Goal: Check status: Check status

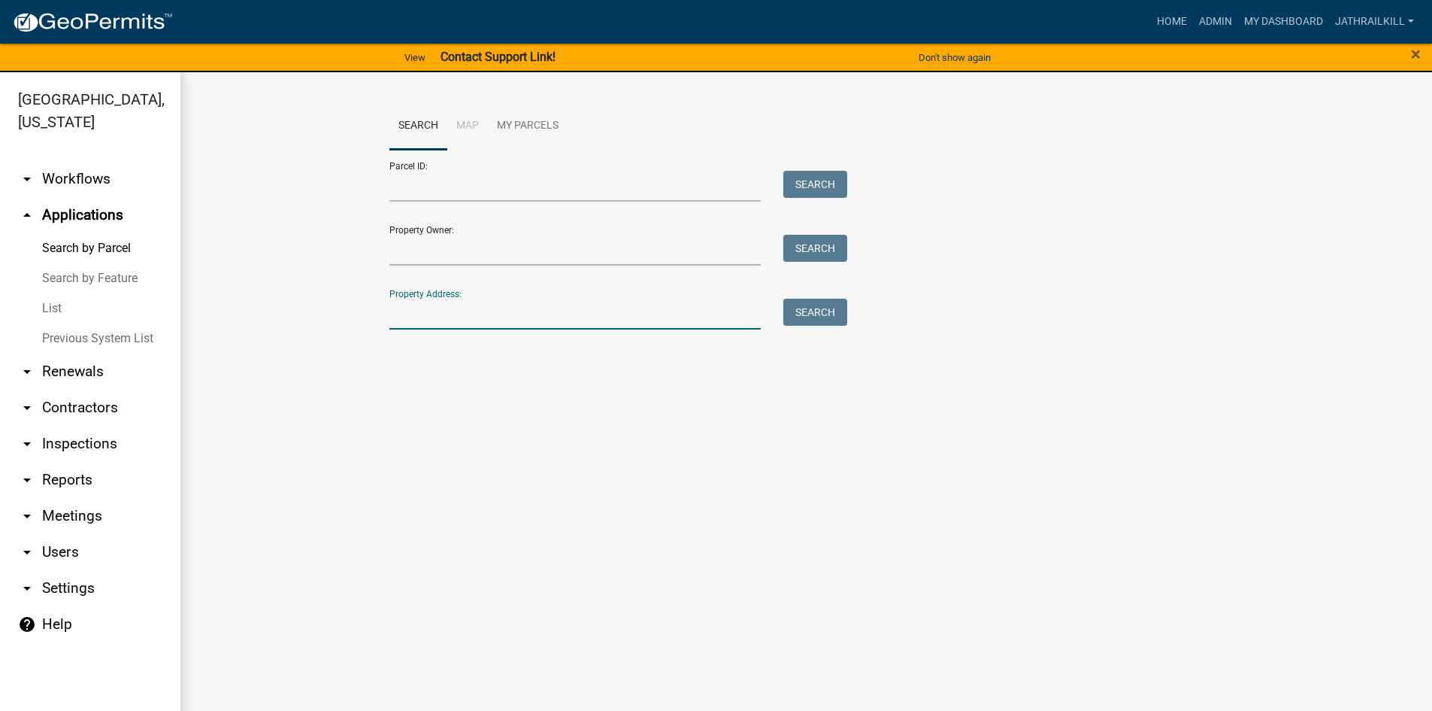
click at [450, 312] on input "Property Address:" at bounding box center [576, 314] width 372 height 31
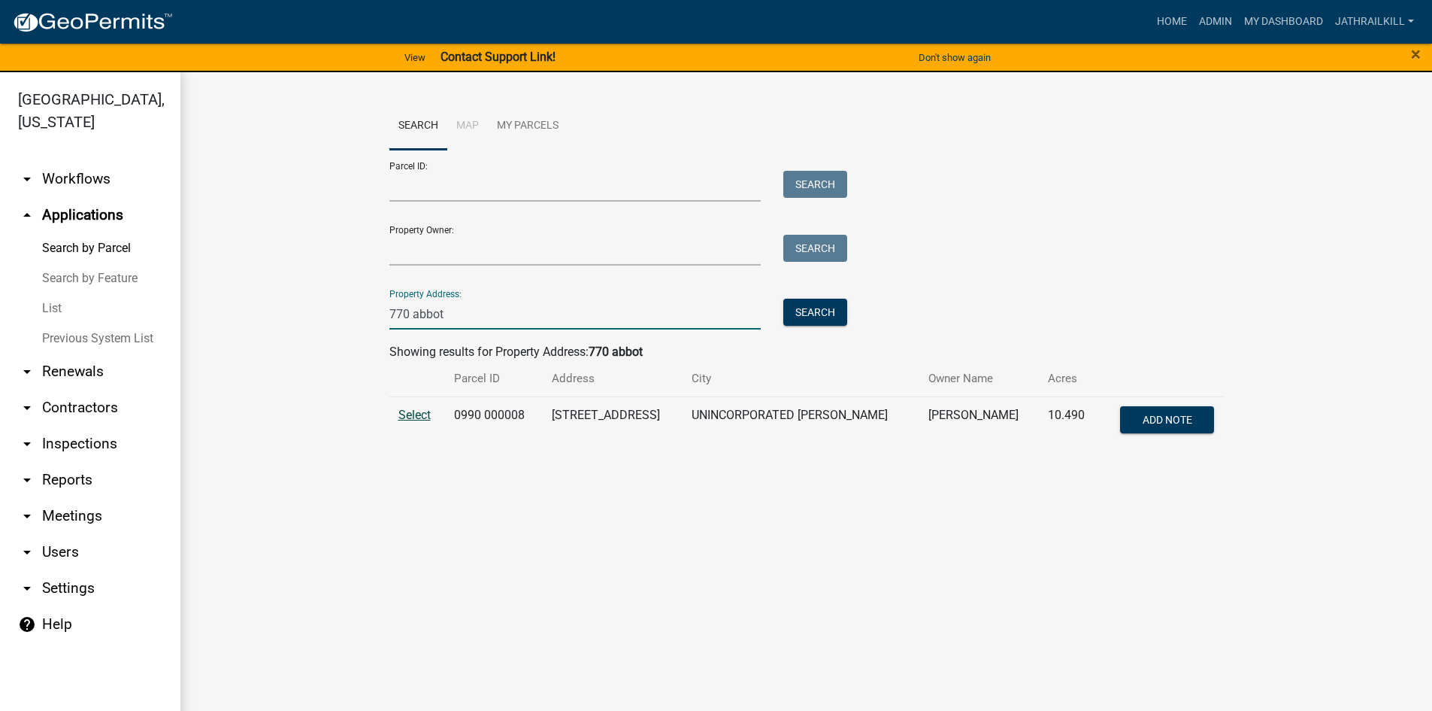
type input "770 abbot"
click at [409, 420] on span "Select" at bounding box center [415, 415] width 32 height 14
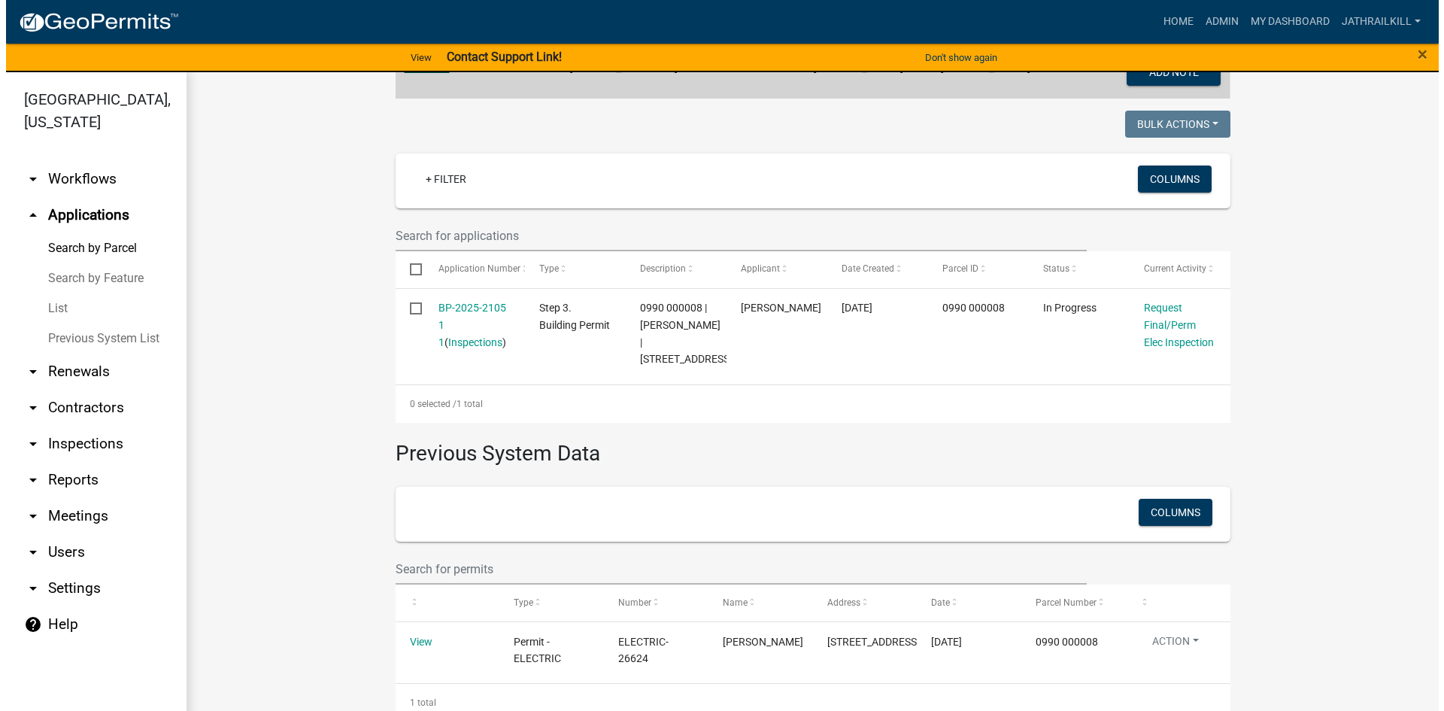
scroll to position [301, 0]
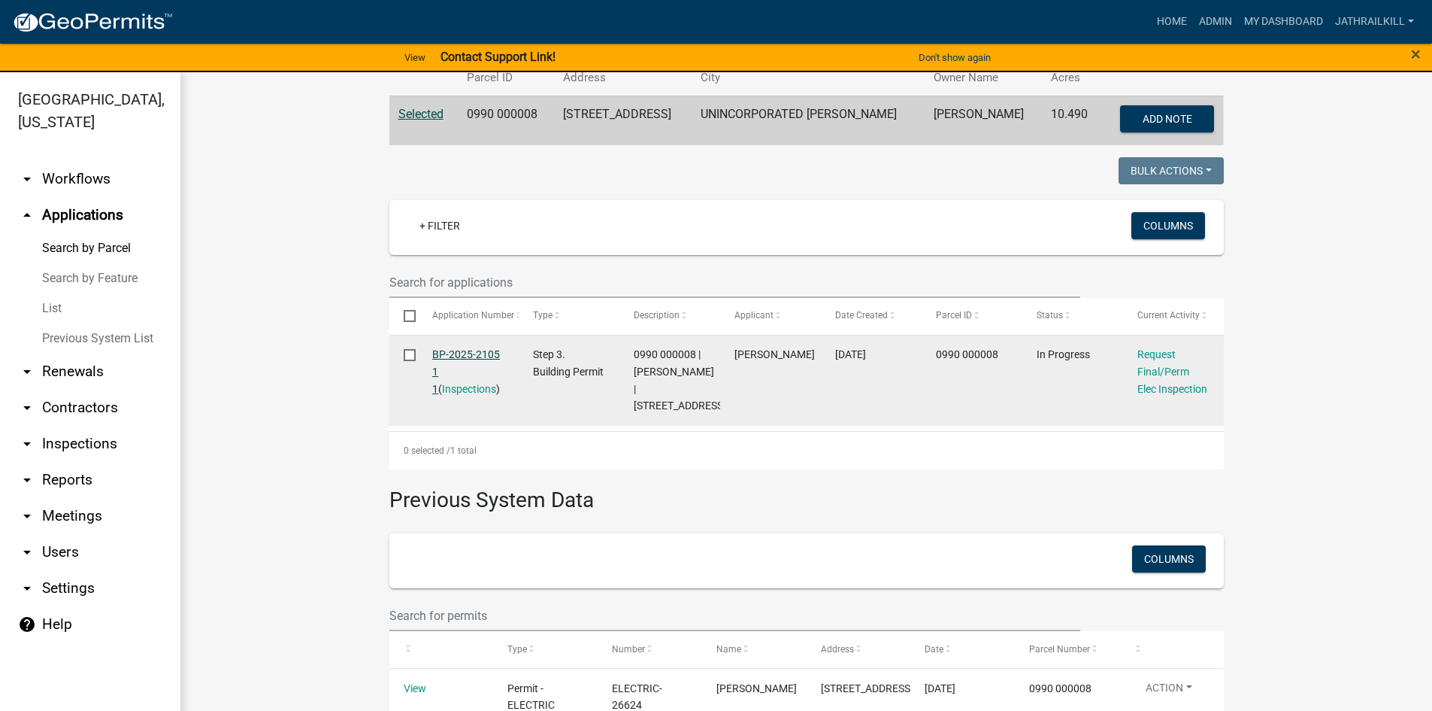
click at [465, 350] on link "BP-2025-2105 1 1" at bounding box center [466, 371] width 68 height 47
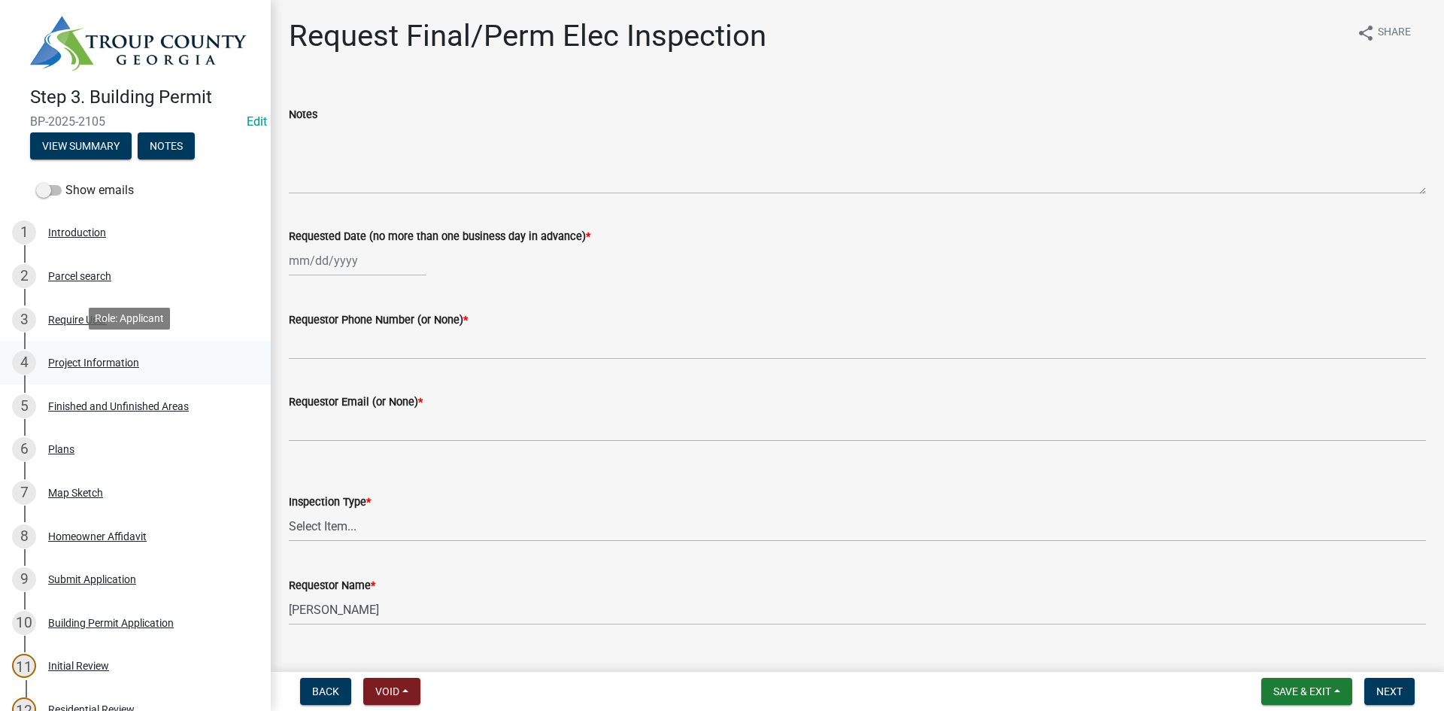
click at [108, 357] on div "Project Information" at bounding box center [93, 362] width 91 height 11
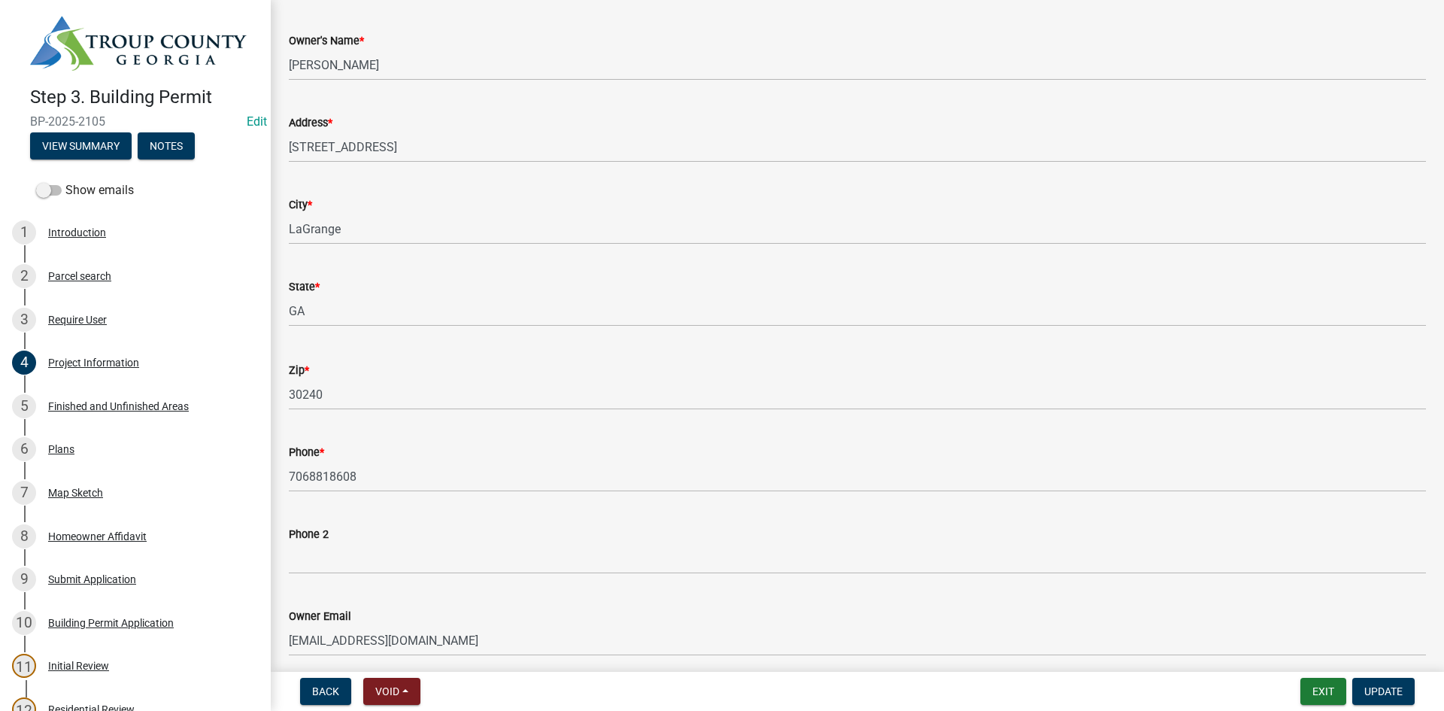
scroll to position [376, 0]
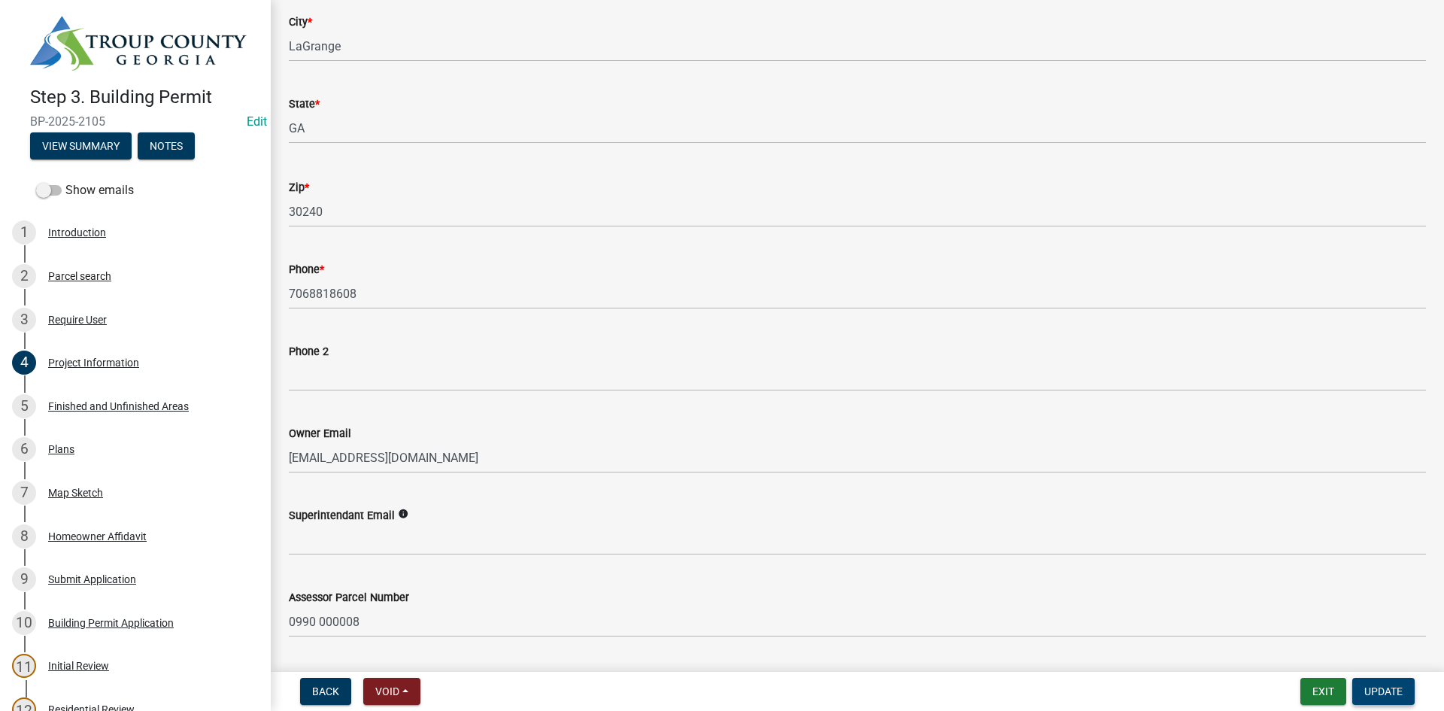
click at [1403, 685] on button "Update" at bounding box center [1383, 691] width 62 height 27
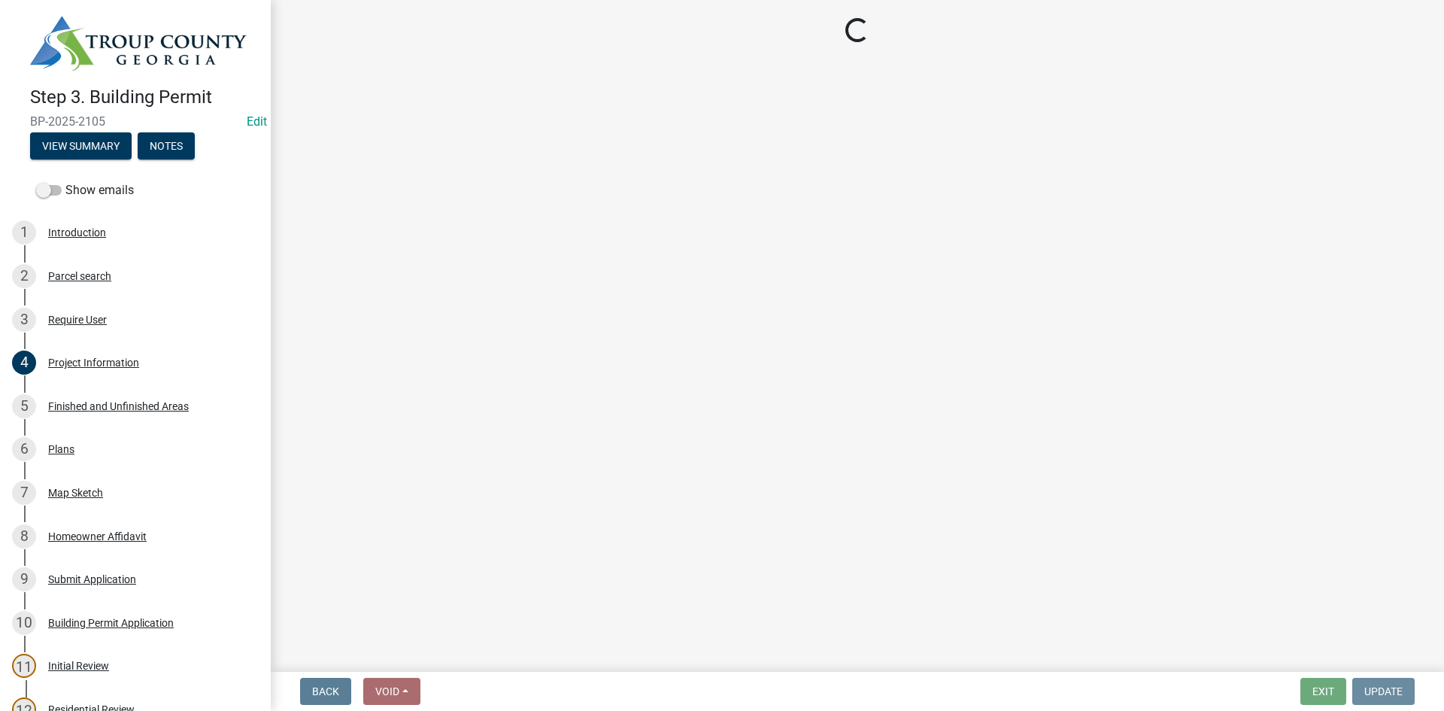
scroll to position [0, 0]
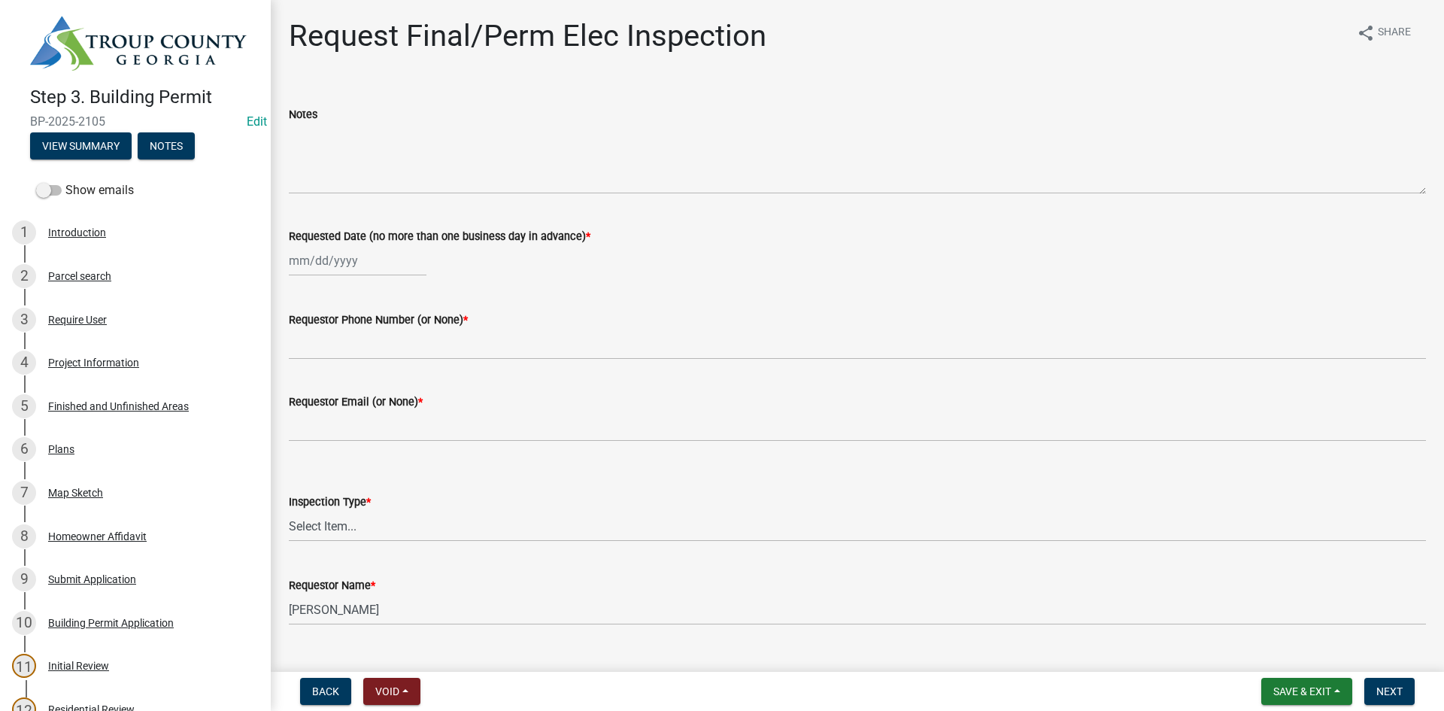
click at [346, 259] on div at bounding box center [358, 260] width 138 height 31
select select "9"
select select "2025"
click at [405, 388] on div "19" at bounding box center [400, 389] width 24 height 24
type input "[DATE]"
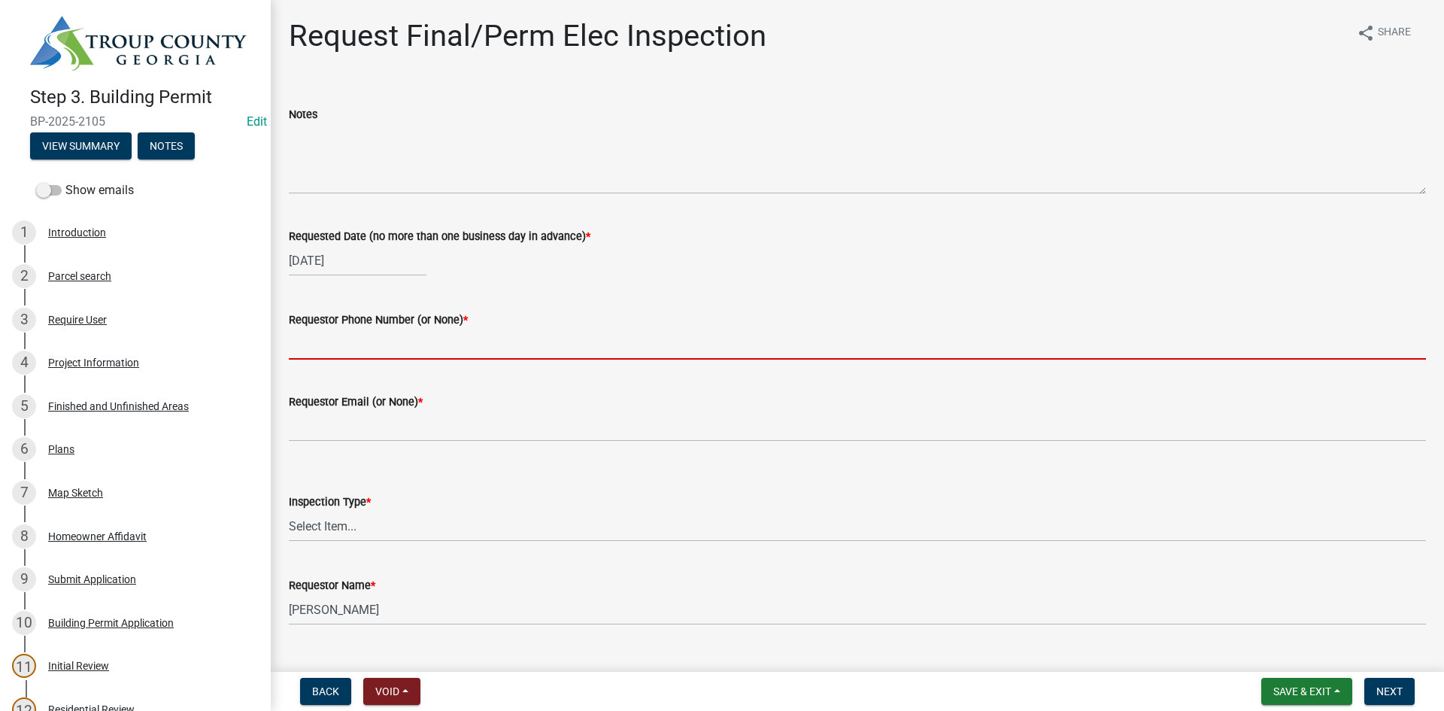
drag, startPoint x: 383, startPoint y: 341, endPoint x: 424, endPoint y: 323, distance: 45.4
click at [383, 341] on input "Requestor Phone Number (or None) *" at bounding box center [857, 344] width 1137 height 31
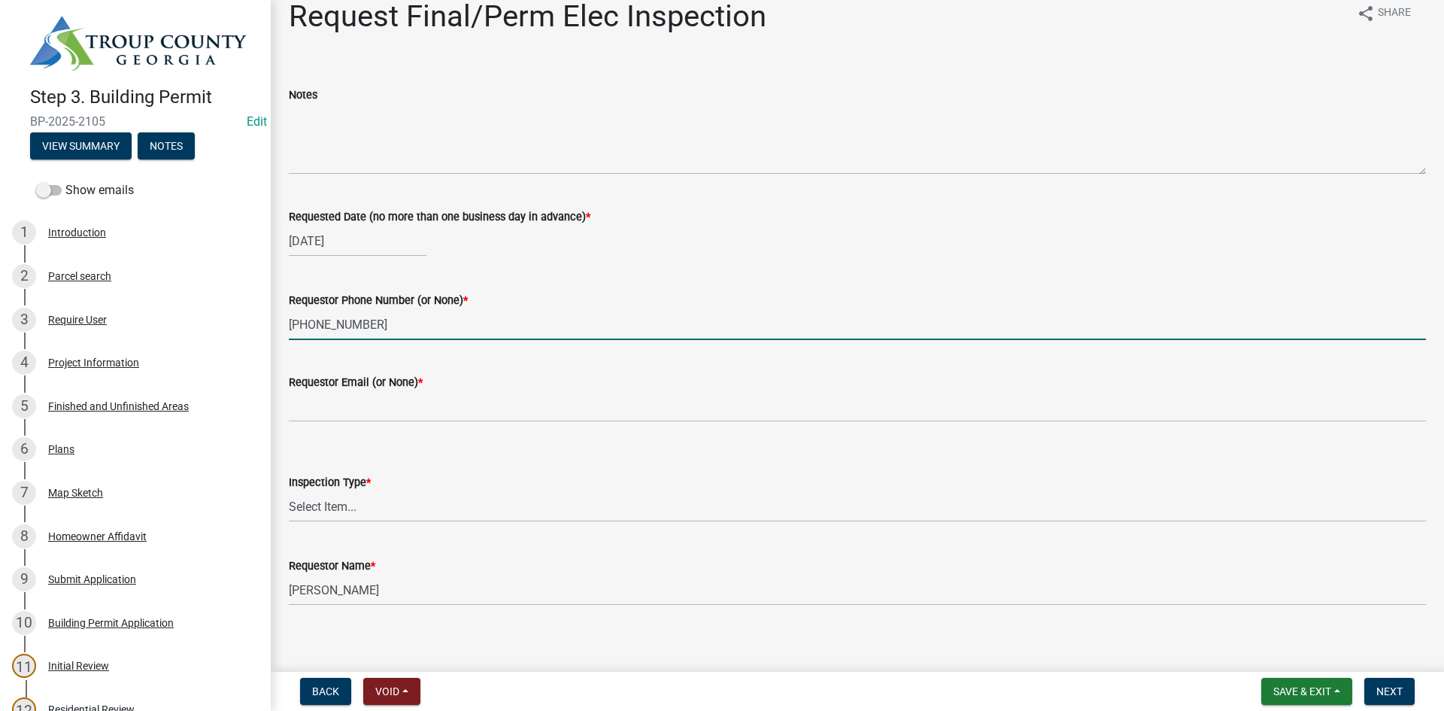
scroll to position [30, 0]
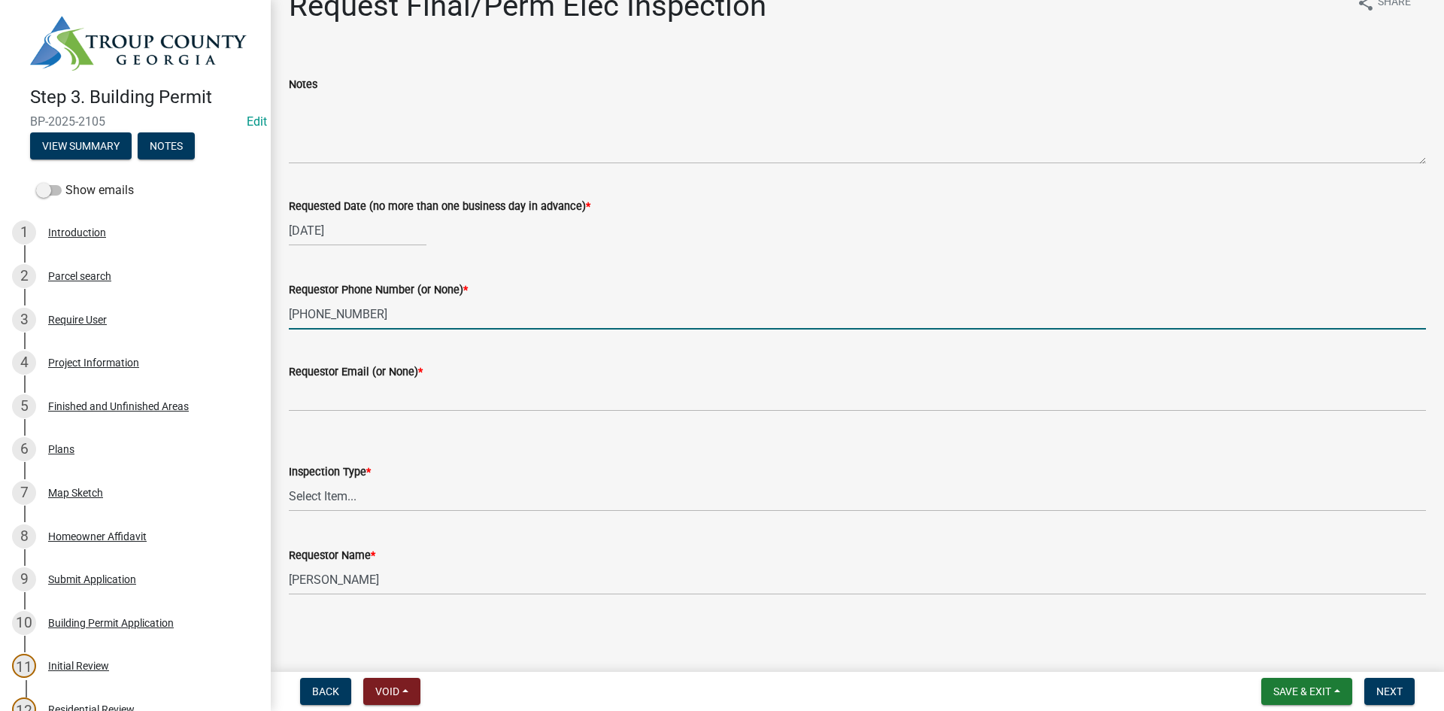
type input "[PHONE_NUMBER]"
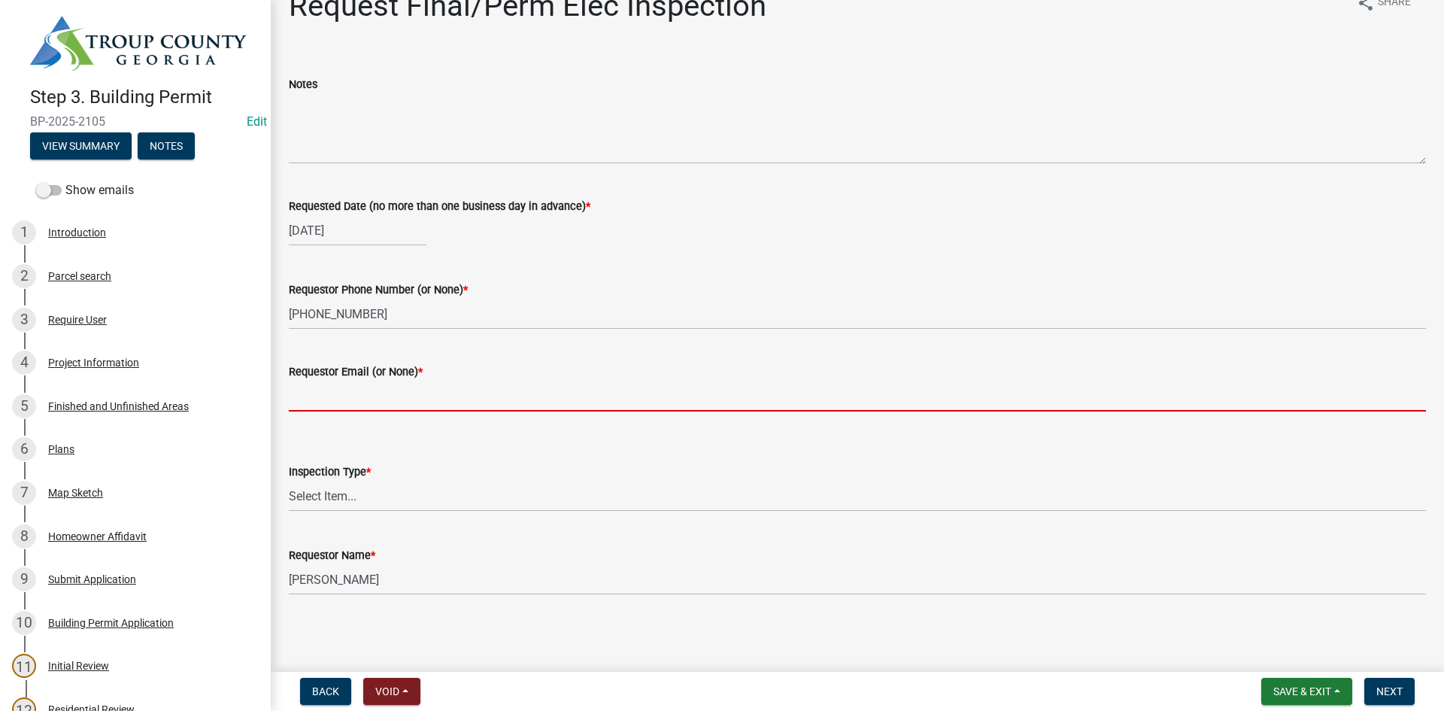
click at [346, 389] on input "Requestor Email (or None) *" at bounding box center [857, 395] width 1137 height 31
type input "None"
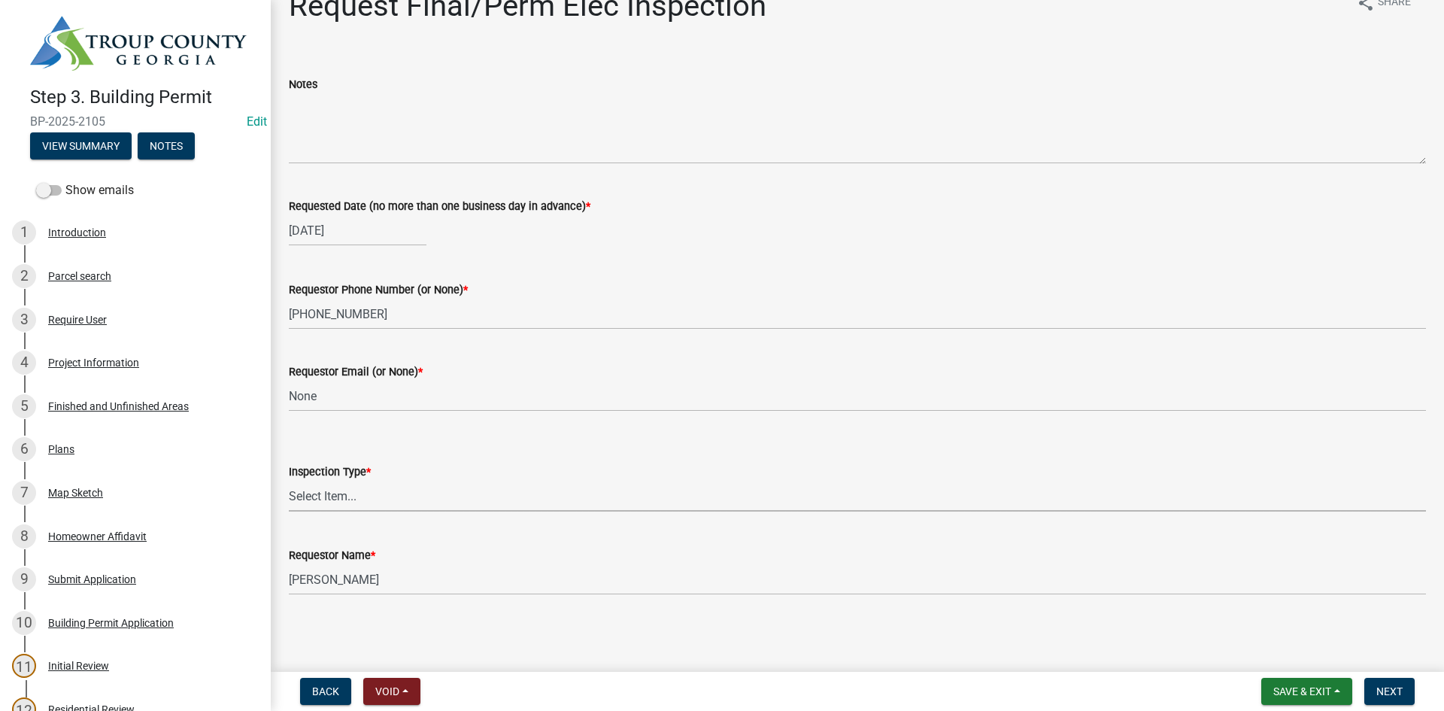
click at [375, 494] on select "Select Item... Final/Permanent Electrical" at bounding box center [857, 496] width 1137 height 31
click at [289, 481] on select "Select Item... Final/Permanent Electrical" at bounding box center [857, 496] width 1137 height 31
select select "15602396-5ec3-4d50-b7ba-128f4fe7a0c1"
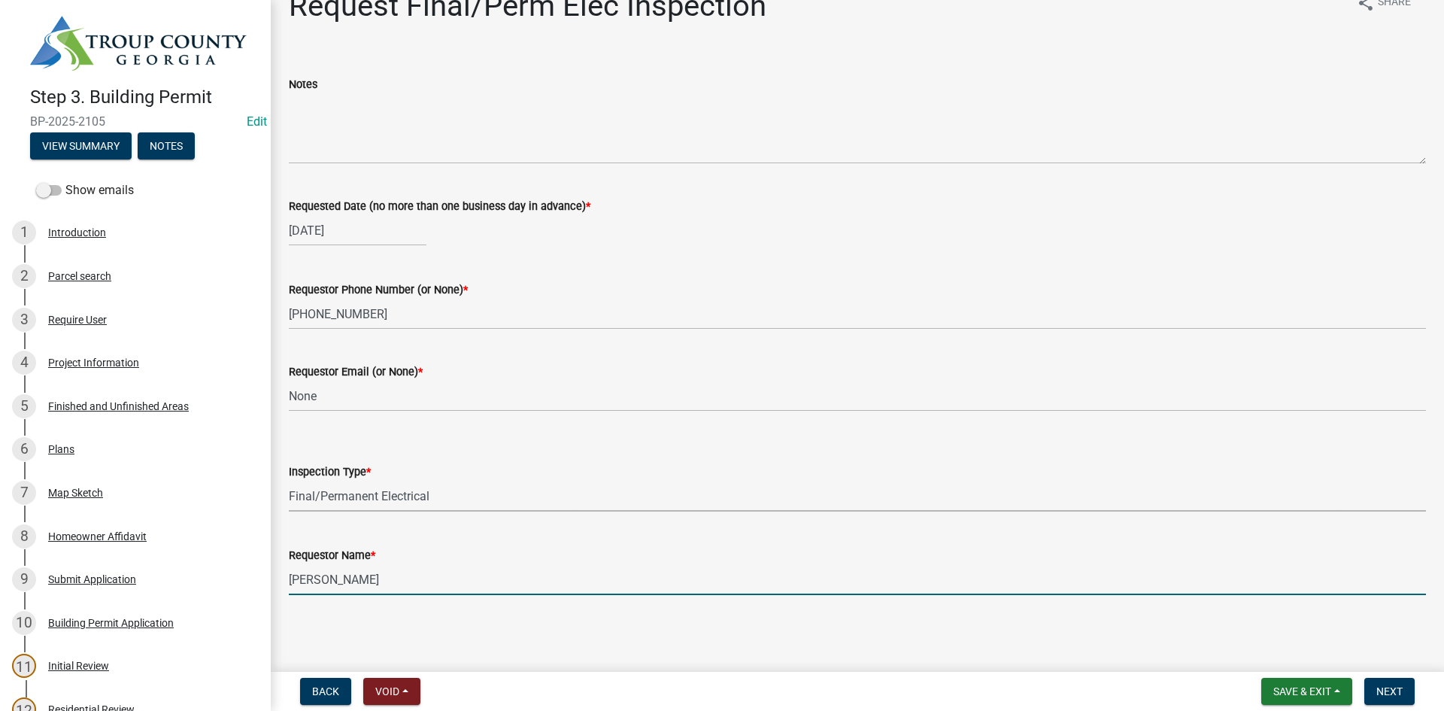
click at [383, 585] on input "[PERSON_NAME]" at bounding box center [857, 579] width 1137 height 31
click at [382, 584] on input "[PERSON_NAME]" at bounding box center [857, 579] width 1137 height 31
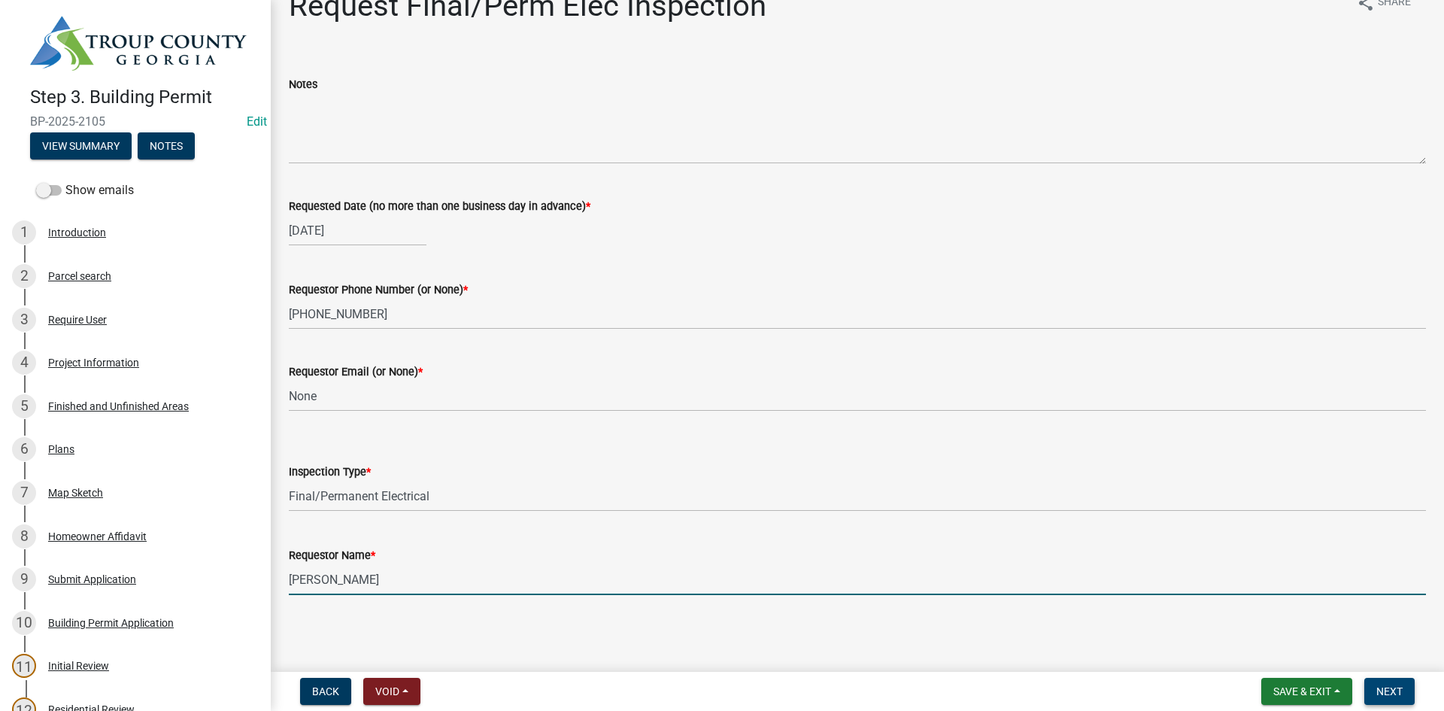
type input "[PERSON_NAME]"
click at [1389, 690] on span "Next" at bounding box center [1389, 691] width 26 height 12
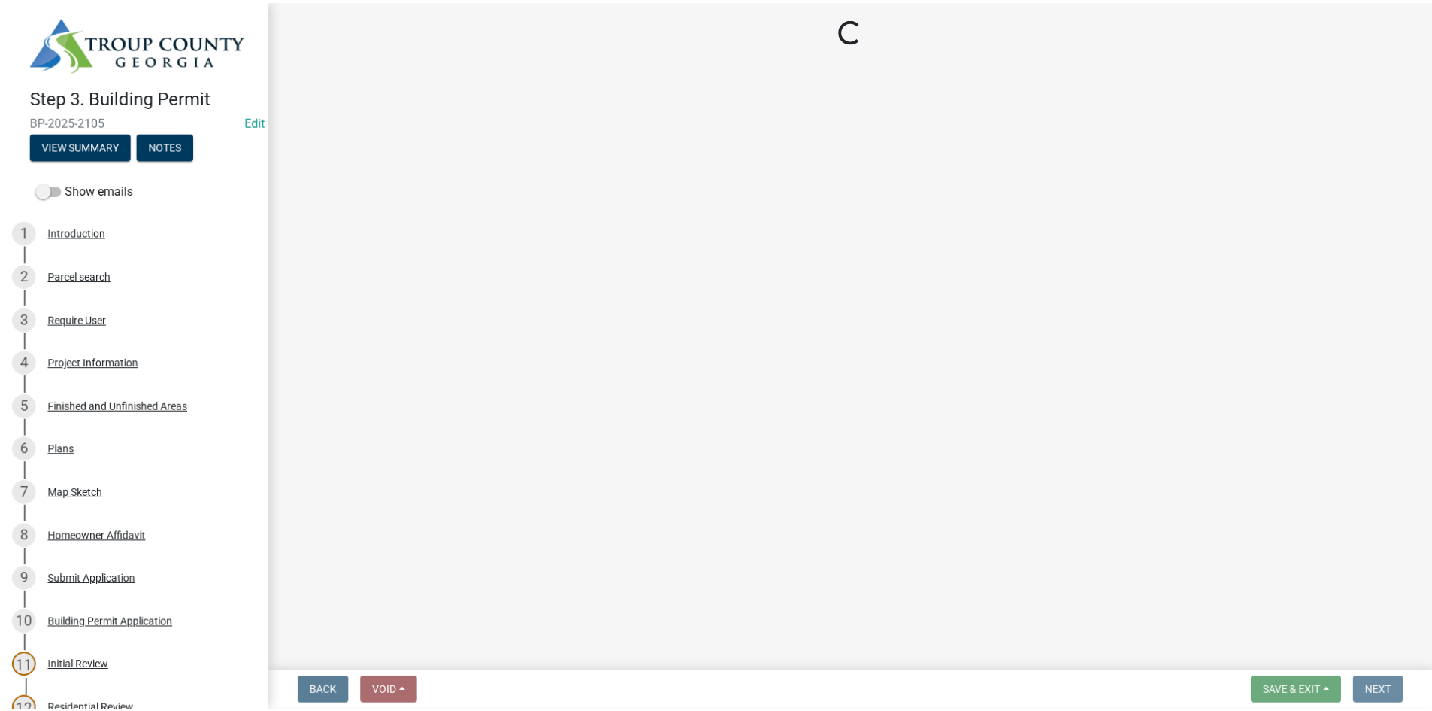
scroll to position [0, 0]
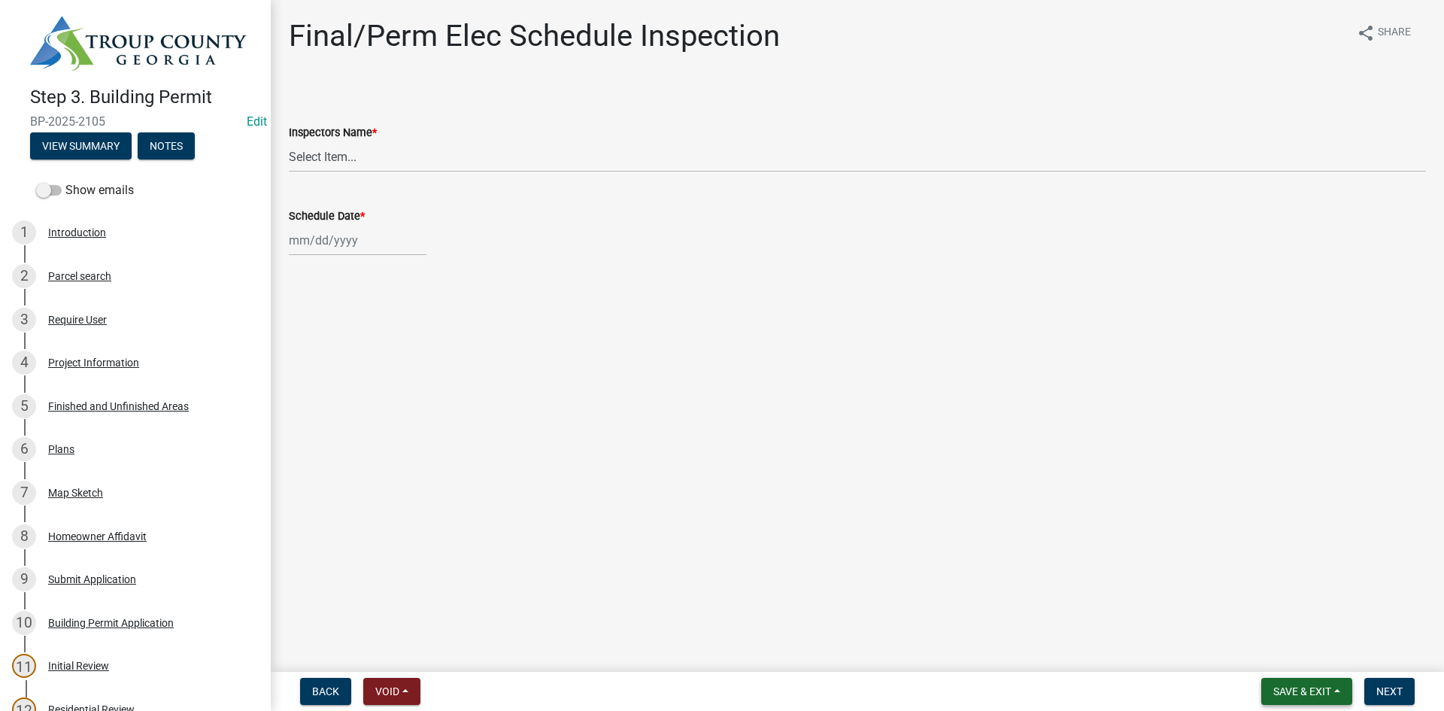
click at [1284, 683] on button "Save & Exit" at bounding box center [1306, 691] width 91 height 27
drag, startPoint x: 1275, startPoint y: 654, endPoint x: 1275, endPoint y: 635, distance: 19.6
click at [1275, 650] on button "Save & Exit" at bounding box center [1292, 652] width 120 height 36
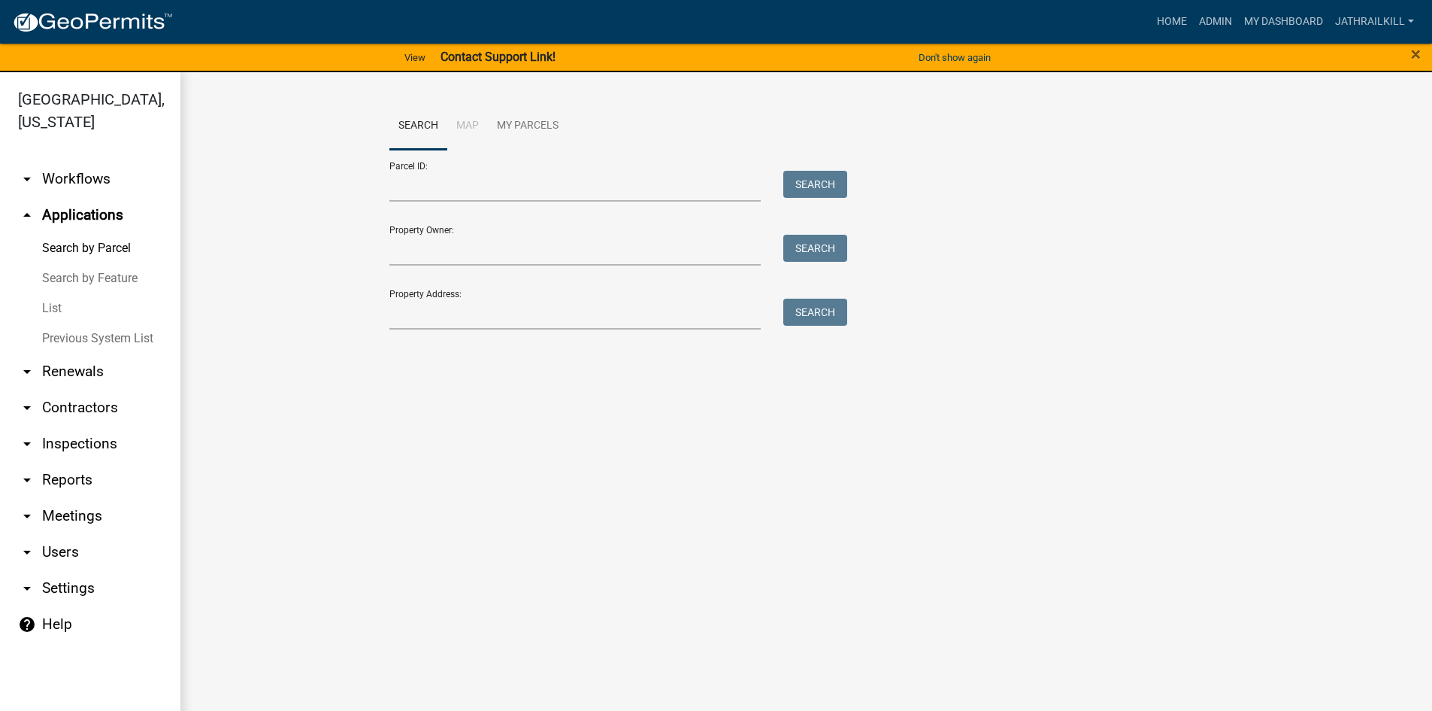
click at [84, 161] on link "arrow_drop_down Workflows" at bounding box center [90, 179] width 180 height 36
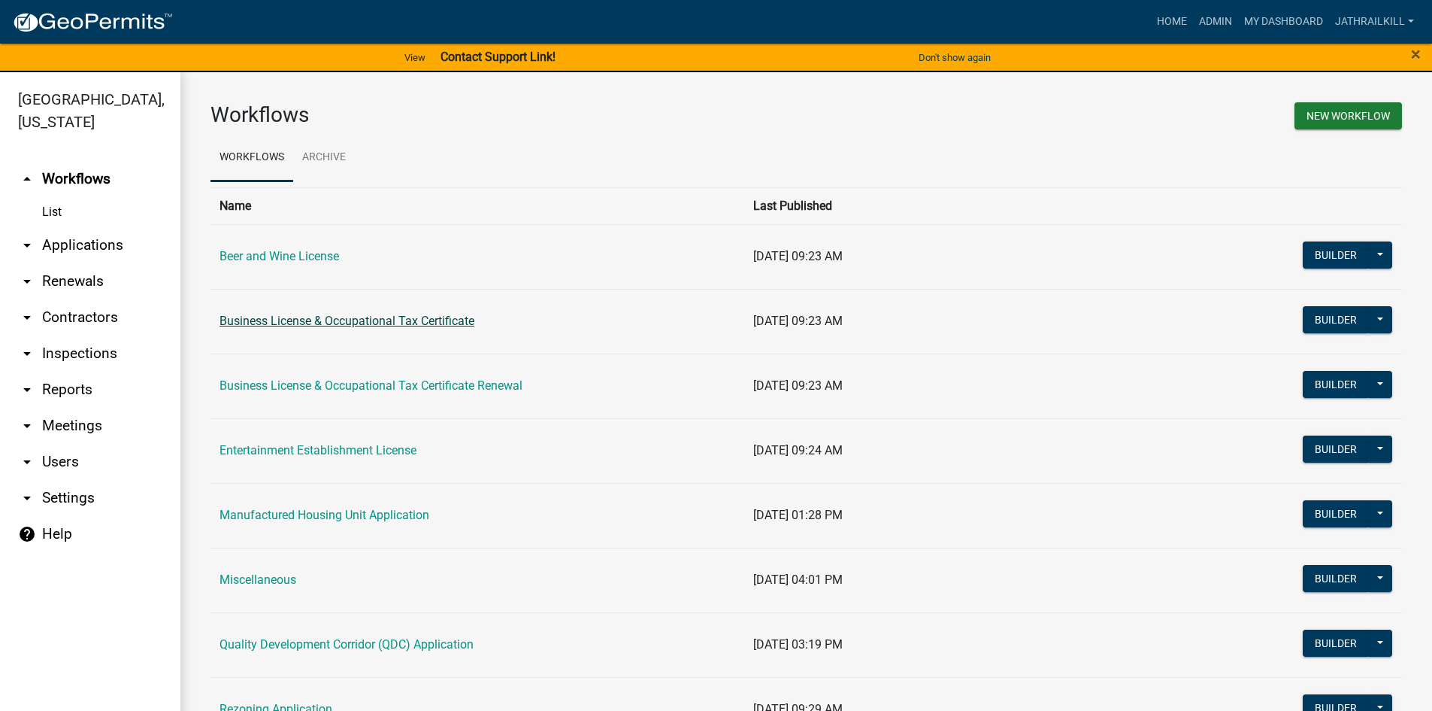
click at [397, 320] on link "Business License & Occupational Tax Certificate" at bounding box center [347, 321] width 255 height 14
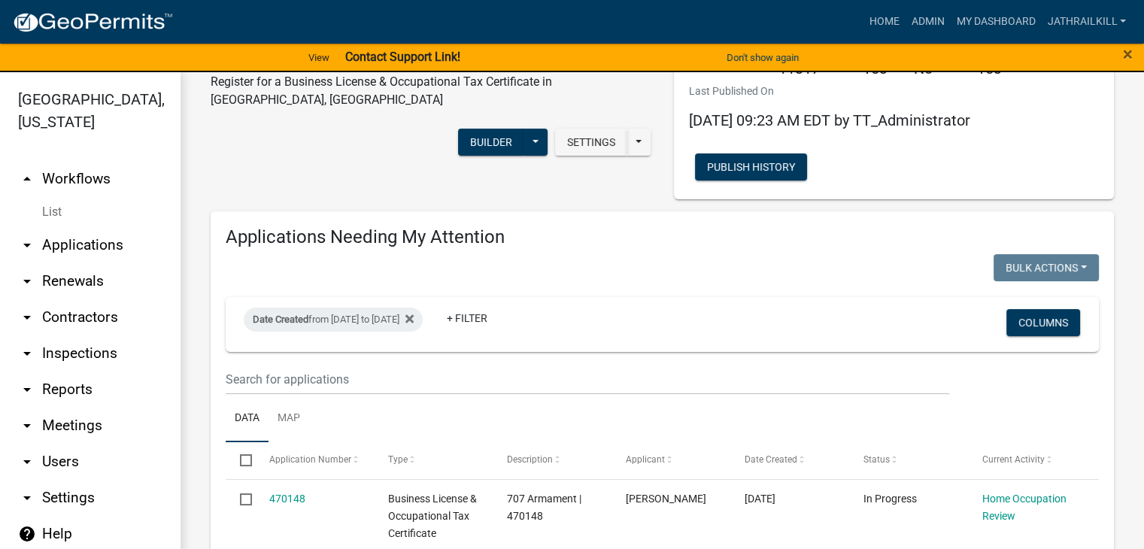
scroll to position [75, 0]
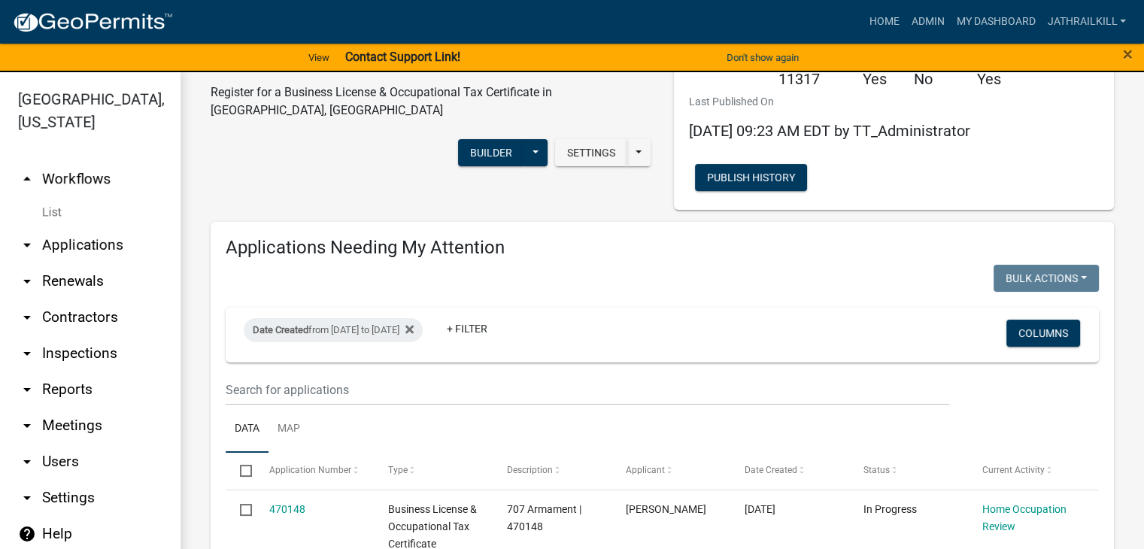
click at [96, 161] on link "arrow_drop_up Workflows" at bounding box center [90, 179] width 180 height 36
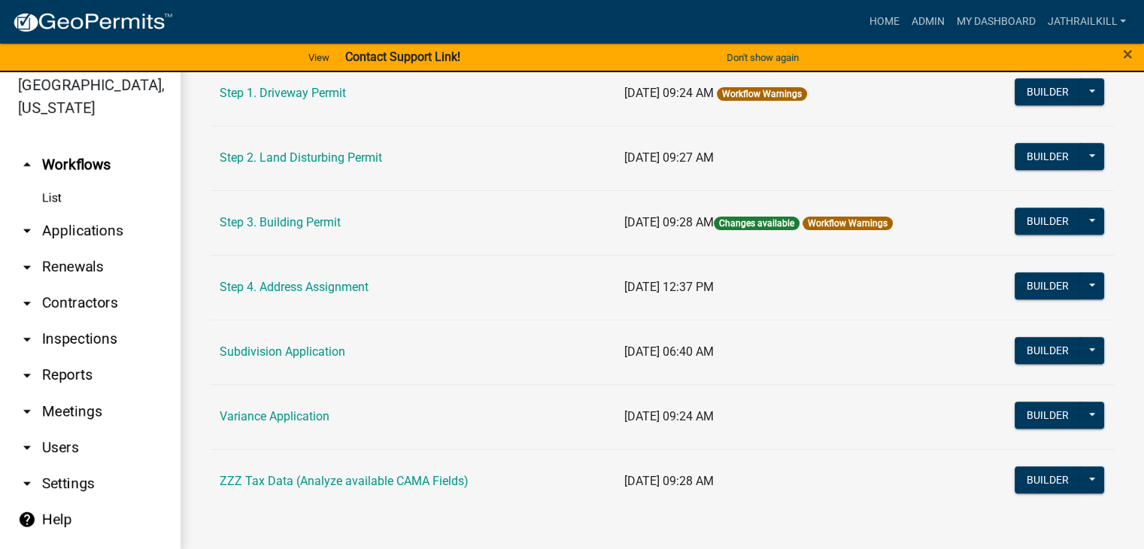
scroll to position [18, 0]
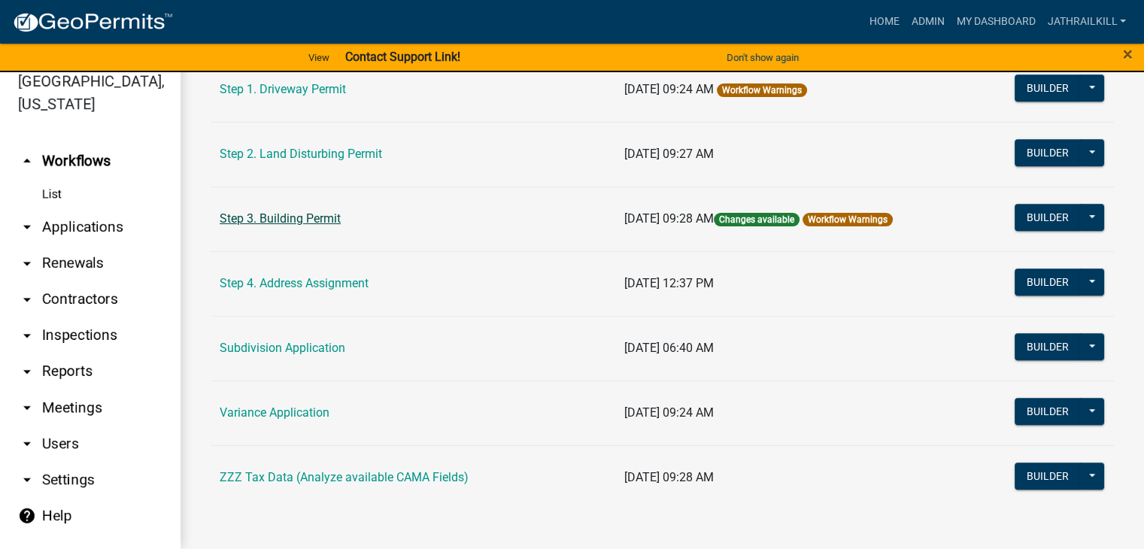
click at [323, 214] on link "Step 3. Building Permit" at bounding box center [280, 218] width 121 height 14
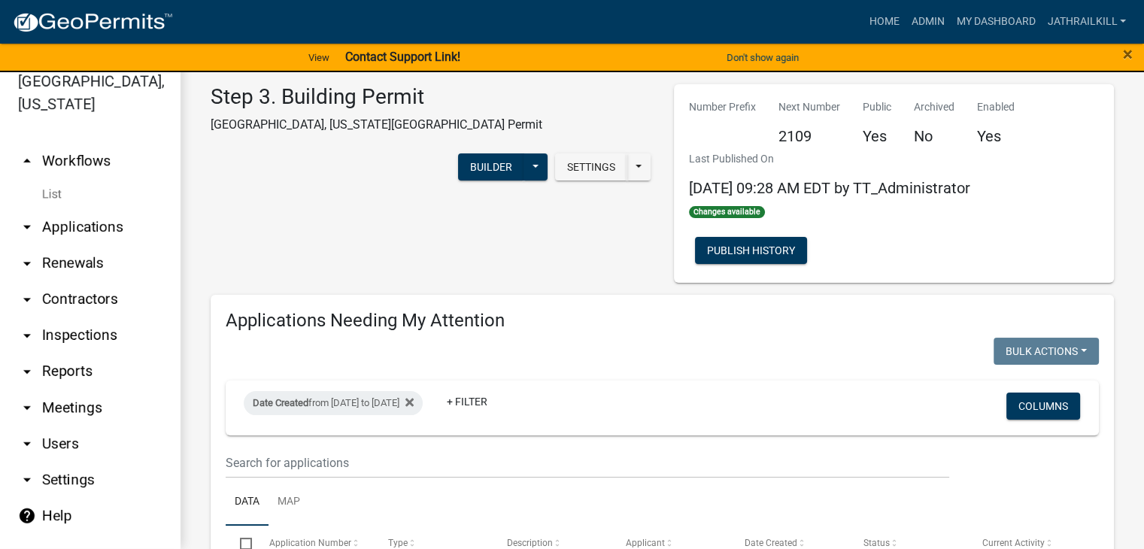
select select "2: 50"
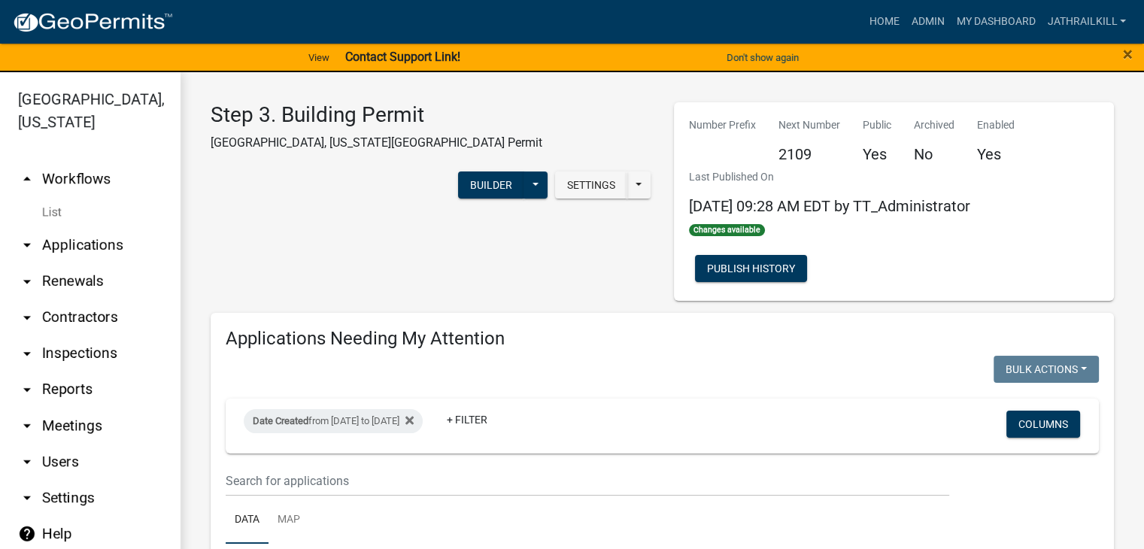
click at [85, 171] on link "arrow_drop_up Workflows" at bounding box center [90, 179] width 180 height 36
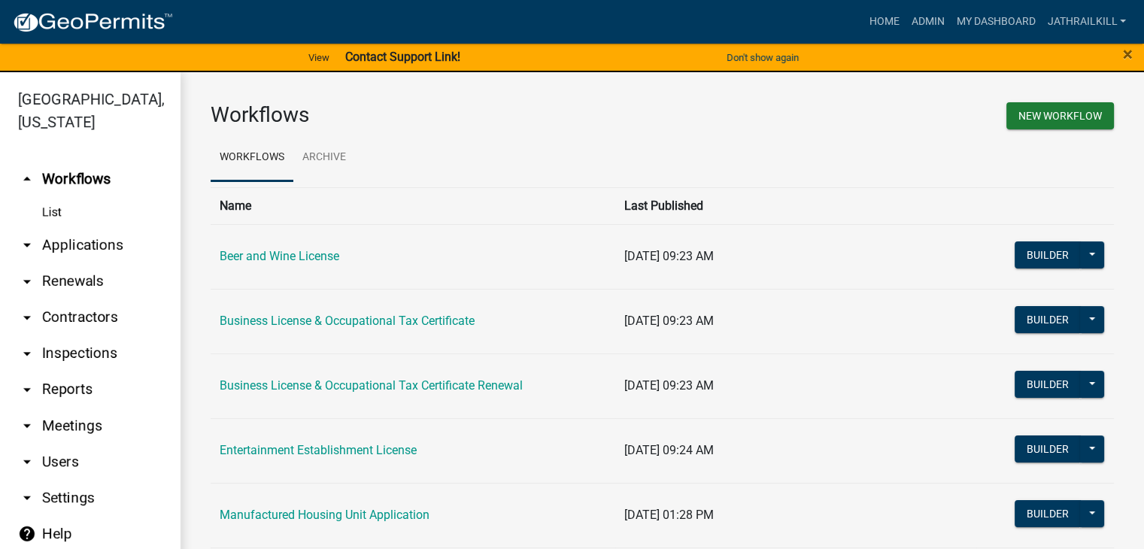
click at [94, 227] on link "arrow_drop_down Applications" at bounding box center [90, 245] width 180 height 36
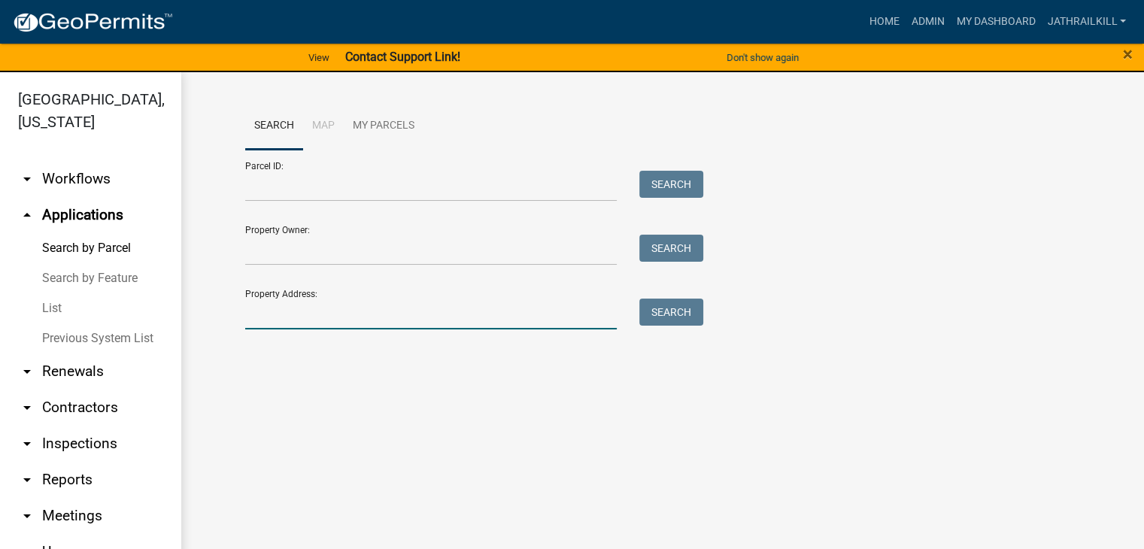
drag, startPoint x: 438, startPoint y: 324, endPoint x: 429, endPoint y: 323, distance: 8.4
click at [438, 324] on input "Property Address:" at bounding box center [431, 314] width 372 height 31
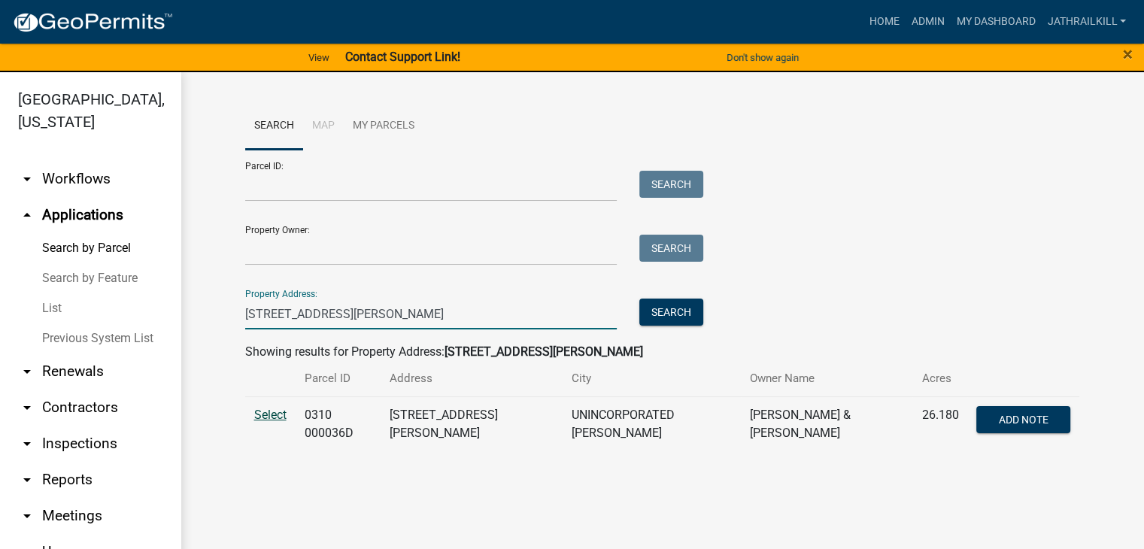
type input "[STREET_ADDRESS][PERSON_NAME]"
click at [280, 409] on span "Select" at bounding box center [270, 415] width 32 height 14
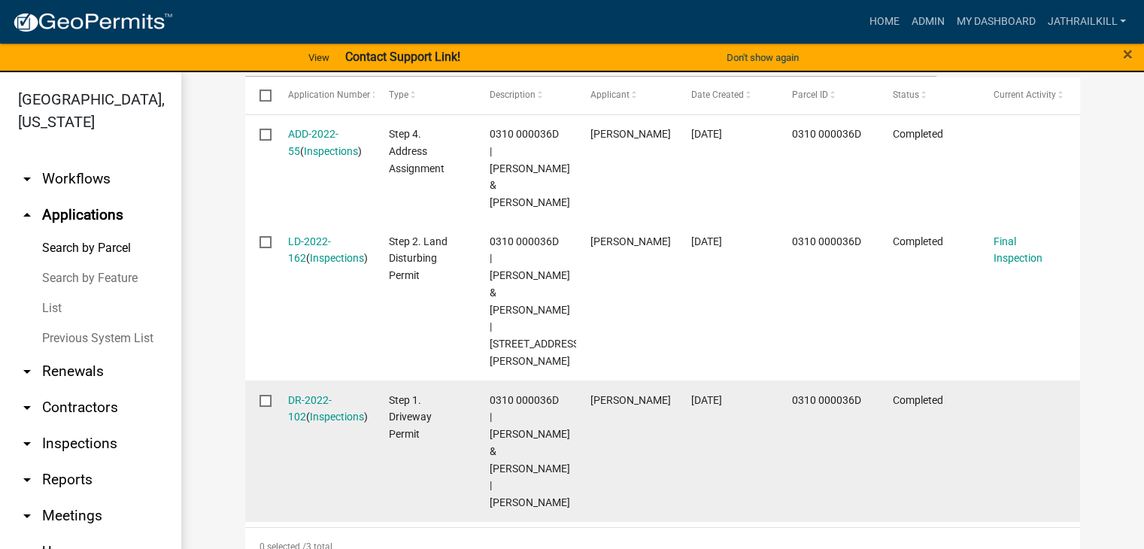
scroll to position [451, 0]
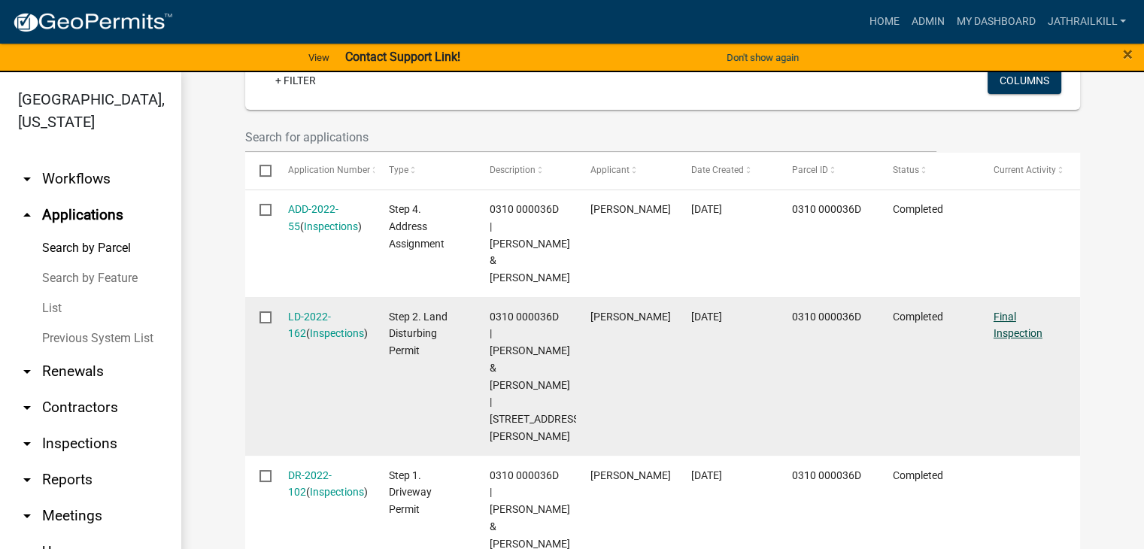
click at [1000, 311] on link "Final Inspection" at bounding box center [1017, 325] width 49 height 29
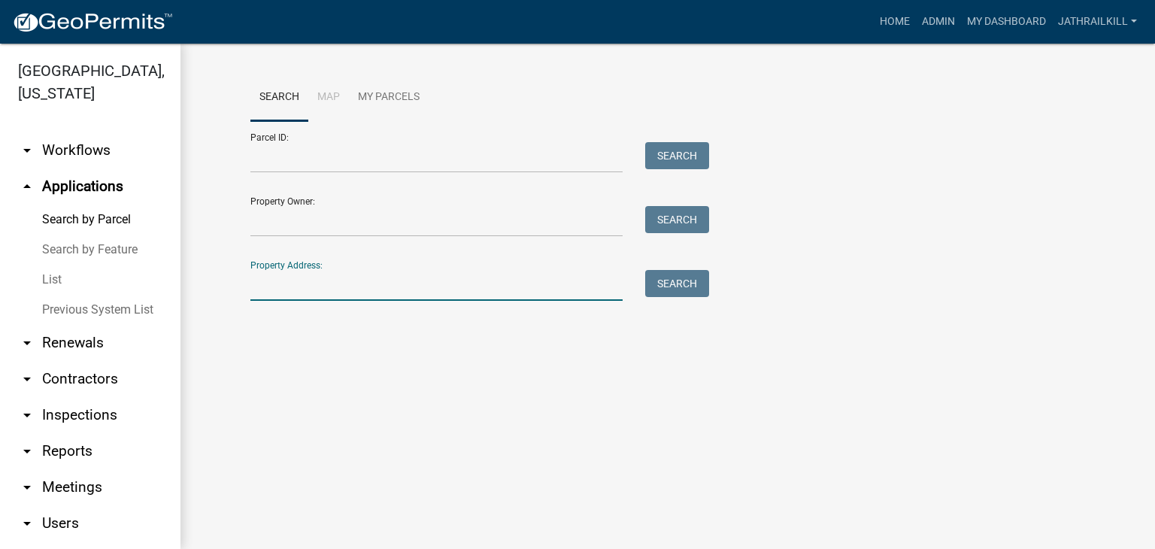
click at [387, 287] on input "Property Address:" at bounding box center [436, 285] width 372 height 31
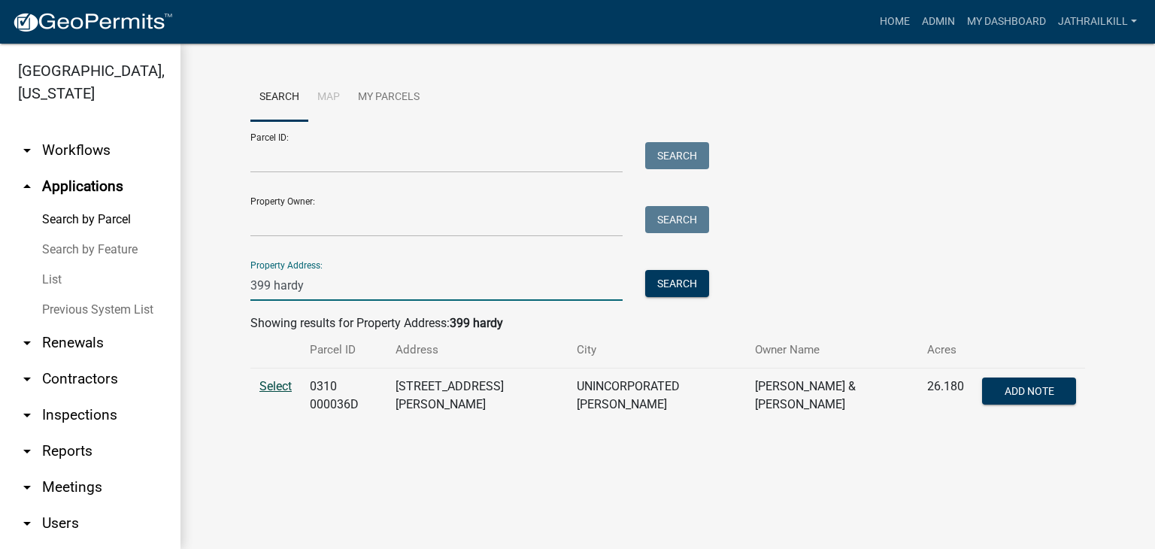
type input "399 hardy"
click at [278, 387] on span "Select" at bounding box center [275, 386] width 32 height 14
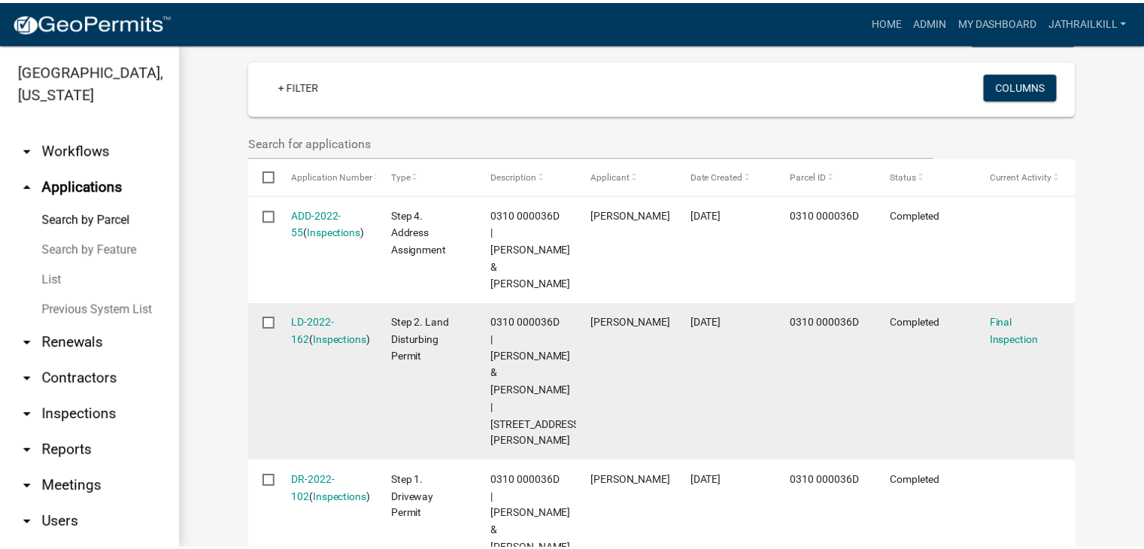
scroll to position [451, 0]
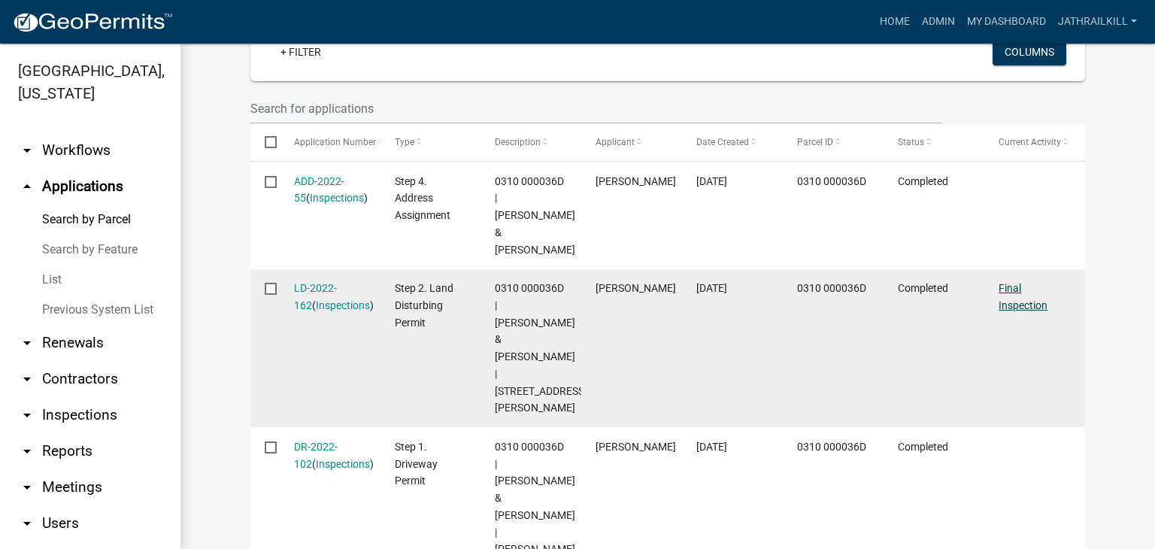
click at [1008, 282] on link "Final Inspection" at bounding box center [1023, 296] width 49 height 29
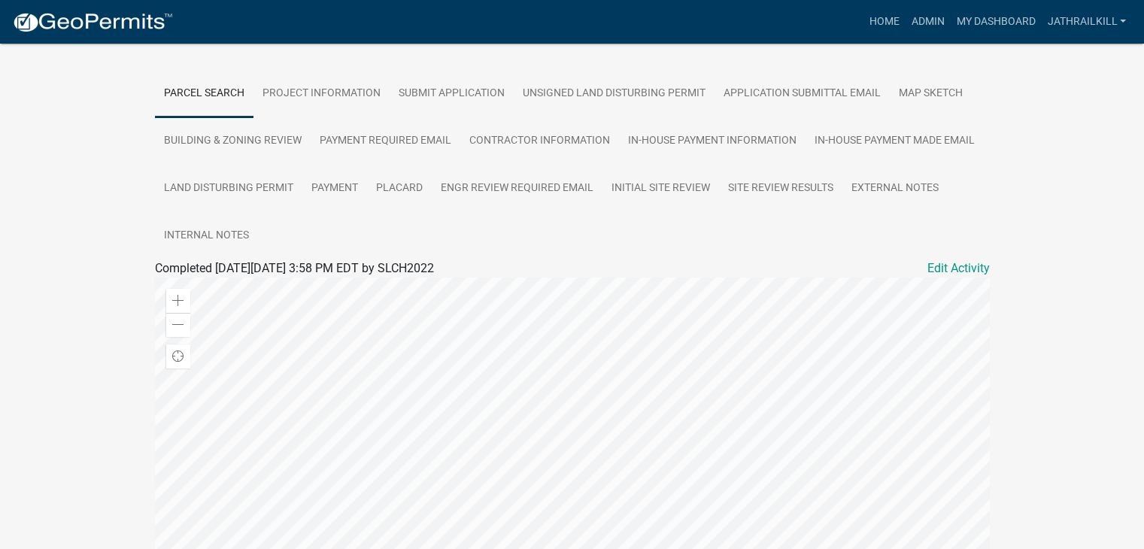
scroll to position [226, 0]
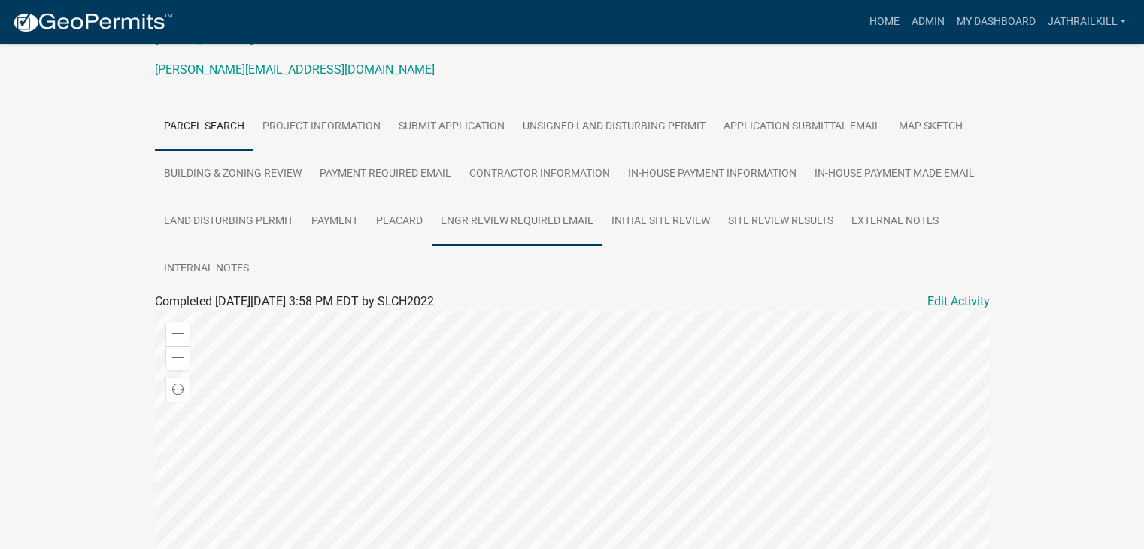
click at [590, 240] on link "Engr Review Required Email" at bounding box center [517, 222] width 171 height 48
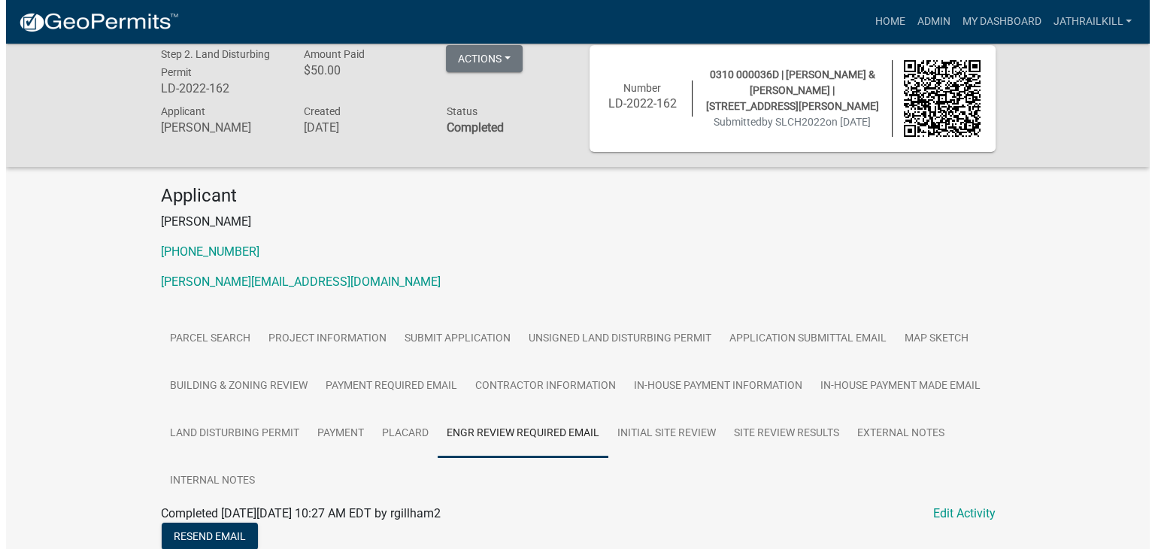
scroll to position [0, 0]
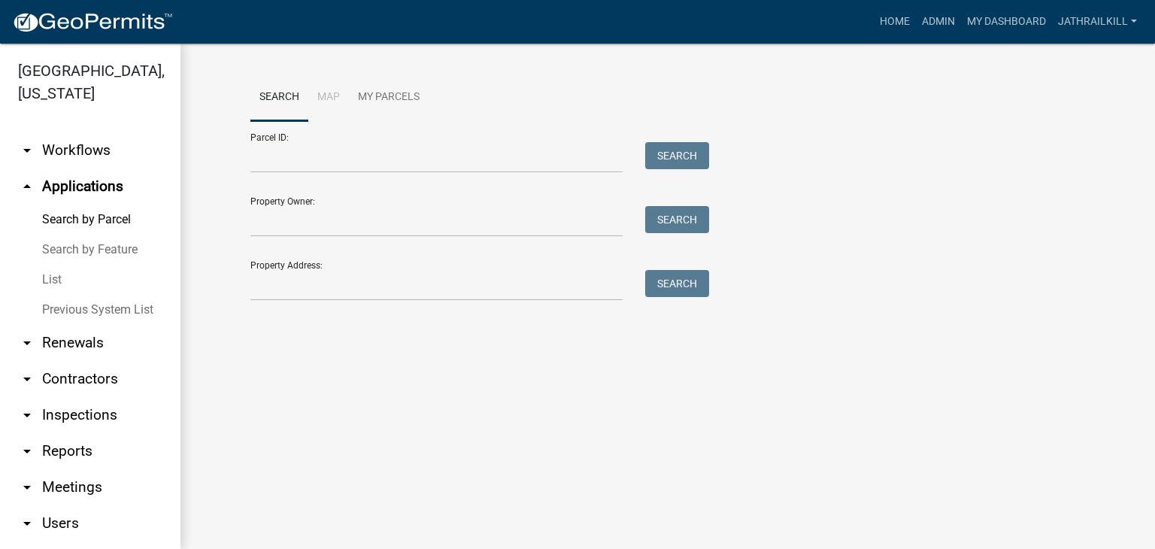
click at [442, 269] on div "Property Address: Search" at bounding box center [475, 275] width 451 height 52
click at [452, 289] on input "Property Address:" at bounding box center [436, 285] width 372 height 31
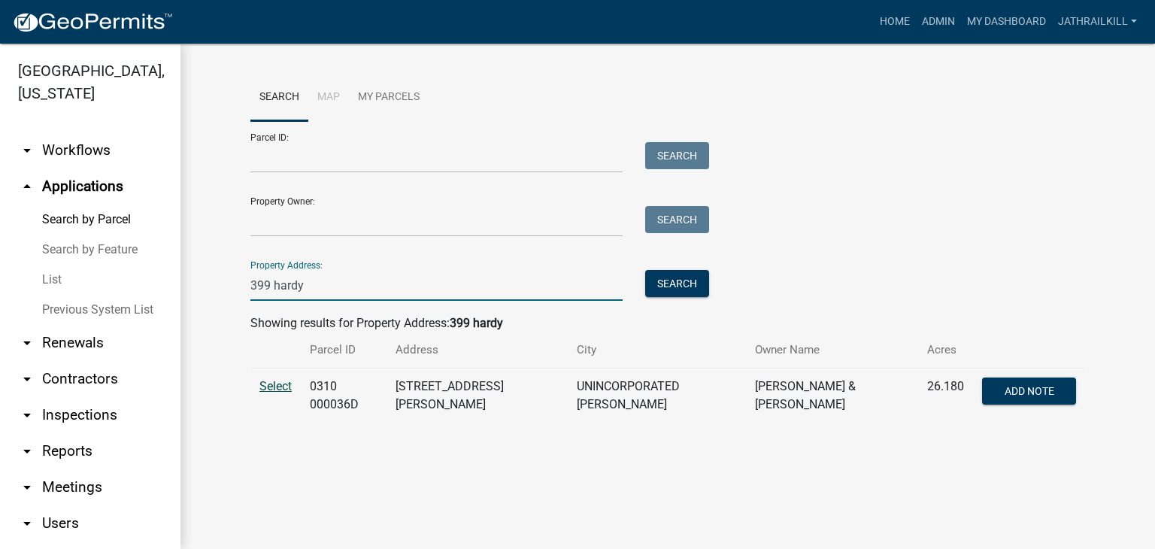
click at [289, 392] on span "Select" at bounding box center [275, 386] width 32 height 14
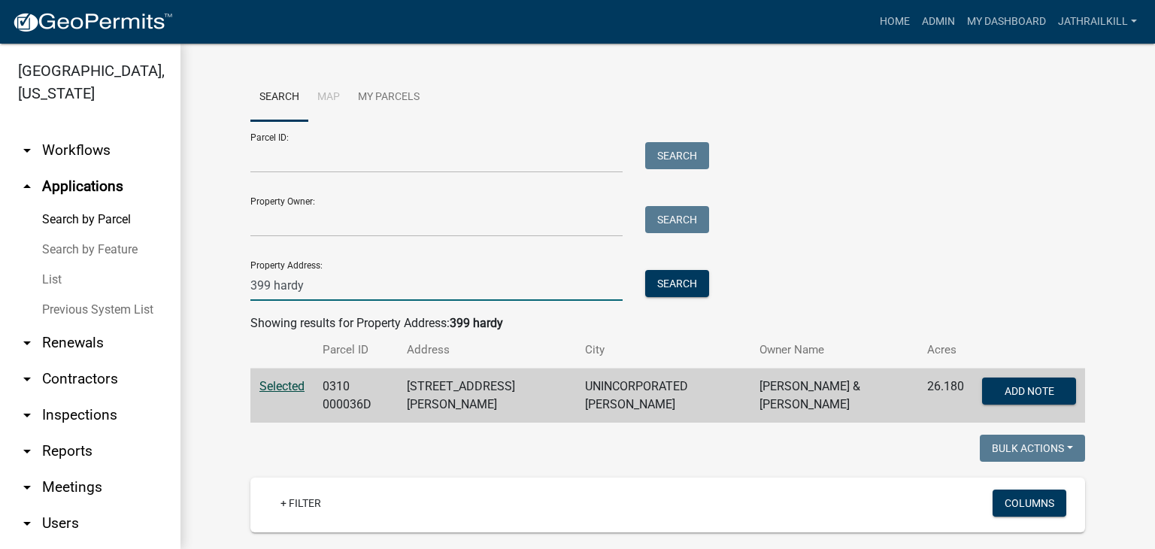
click at [332, 283] on input "399 hardy" at bounding box center [436, 285] width 372 height 31
click at [329, 285] on input "399 hardy" at bounding box center [436, 285] width 372 height 31
click at [320, 283] on input "399 hardy" at bounding box center [436, 285] width 372 height 31
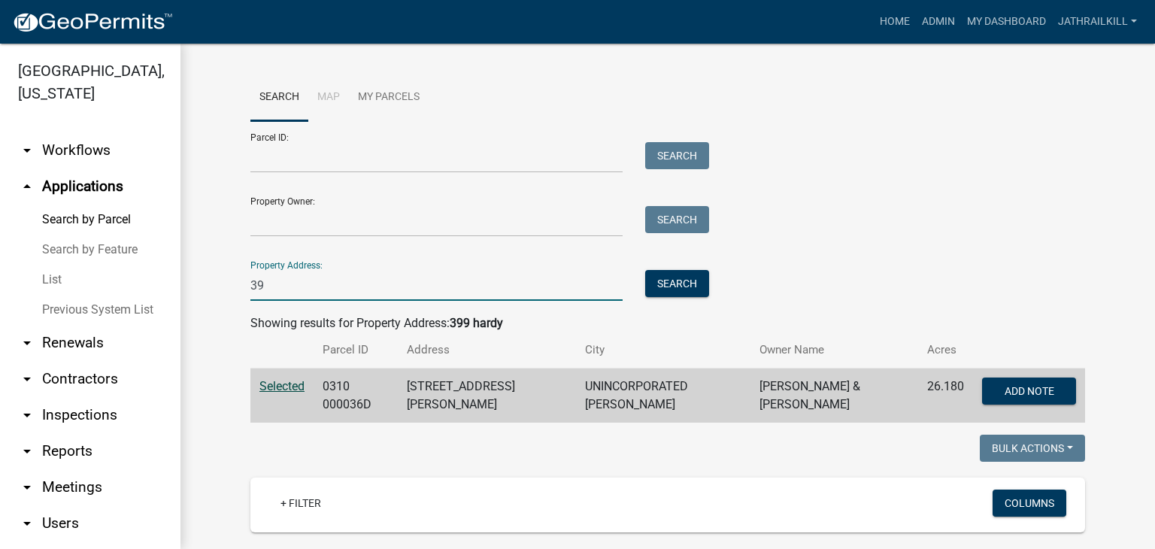
type input "3"
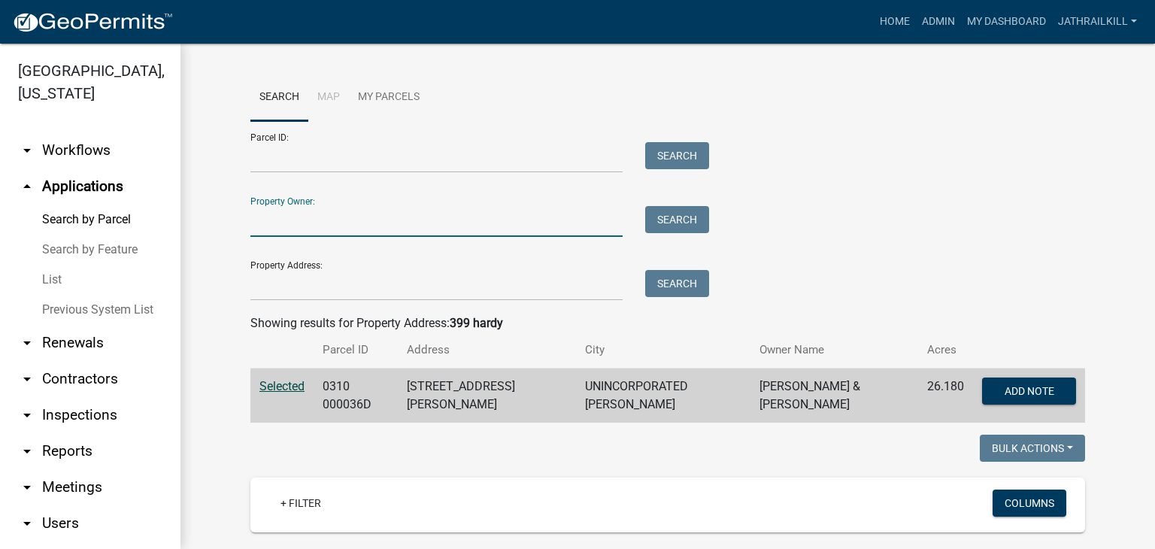
click at [299, 208] on input "Property Owner:" at bounding box center [436, 221] width 372 height 31
click at [130, 158] on link "arrow_drop_down Workflows" at bounding box center [90, 150] width 180 height 36
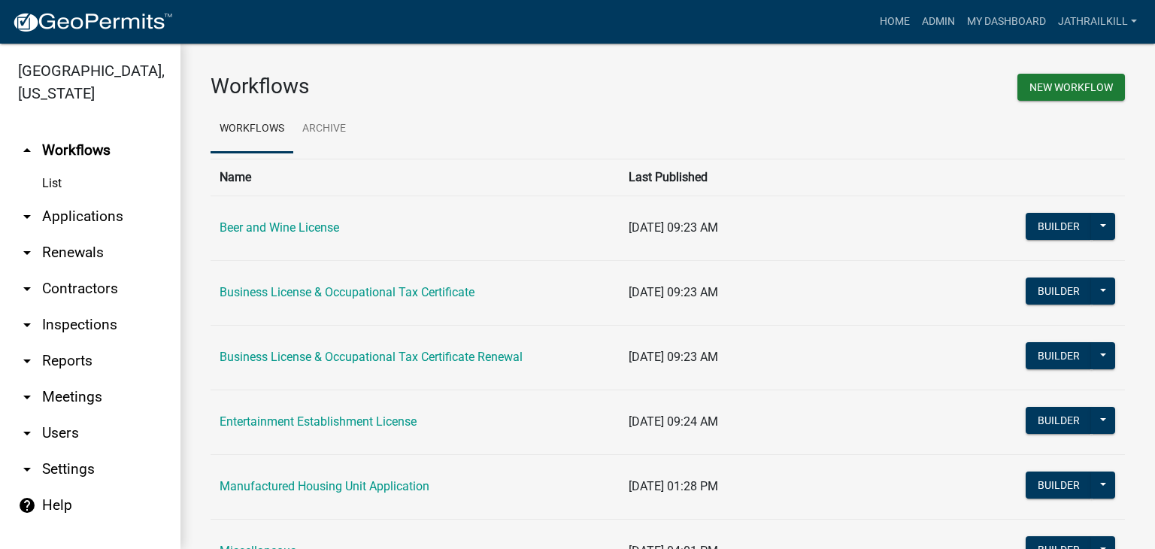
click at [130, 199] on link "arrow_drop_down Applications" at bounding box center [90, 217] width 180 height 36
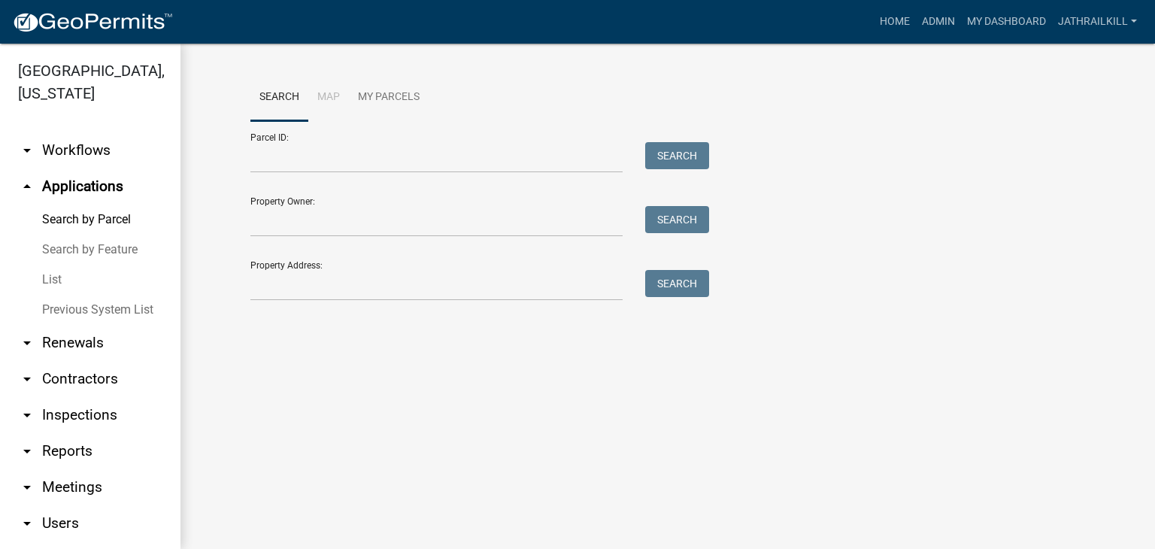
click at [77, 150] on link "arrow_drop_down Workflows" at bounding box center [90, 150] width 180 height 36
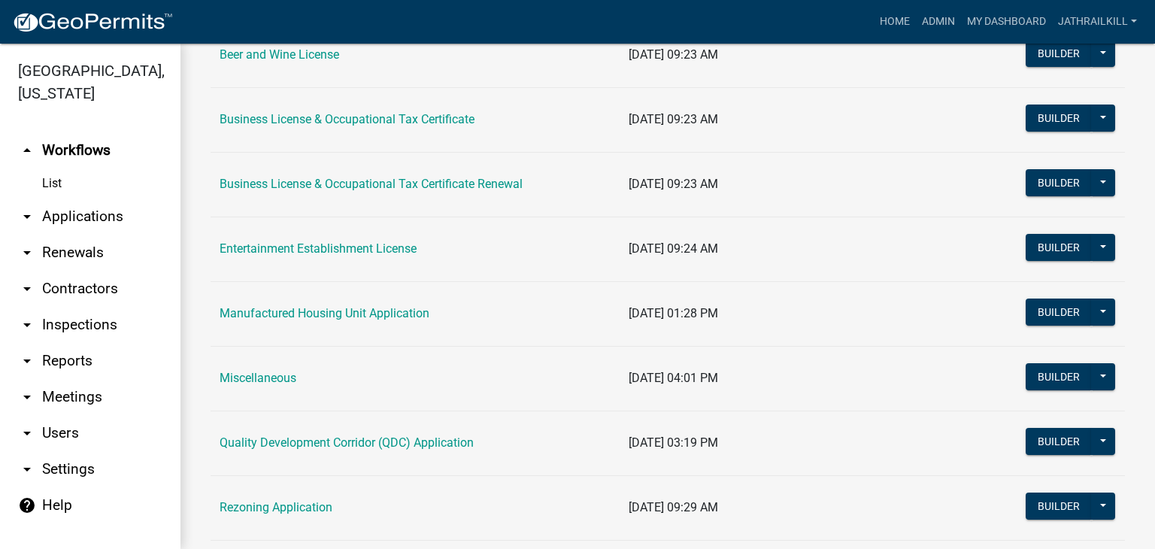
scroll to position [98, 0]
